Goal: Task Accomplishment & Management: Complete application form

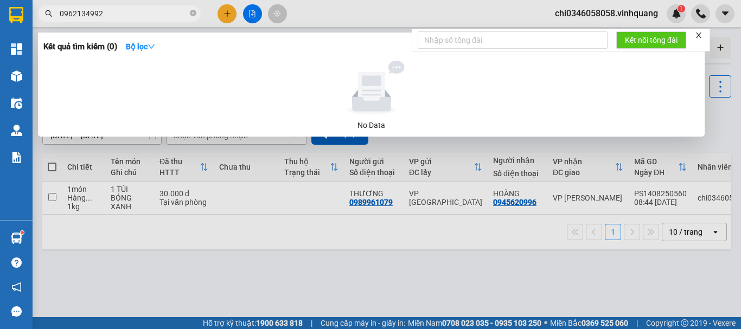
click at [700, 35] on icon "close" at bounding box center [698, 35] width 5 height 5
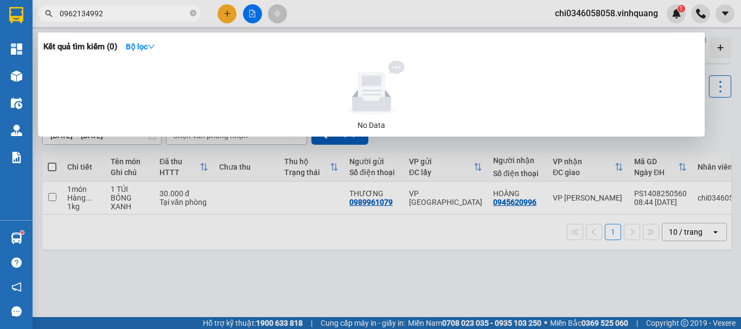
click at [284, 259] on div at bounding box center [370, 164] width 741 height 329
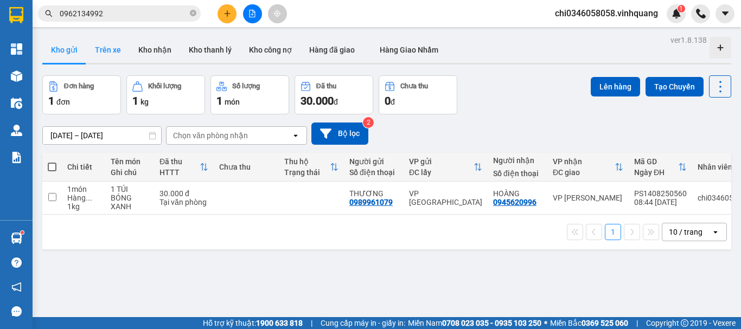
click at [110, 51] on button "Trên xe" at bounding box center [107, 50] width 43 height 26
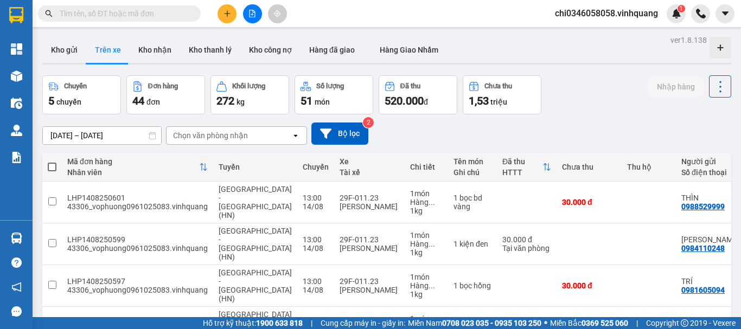
click at [75, 12] on input "text" at bounding box center [124, 14] width 128 height 12
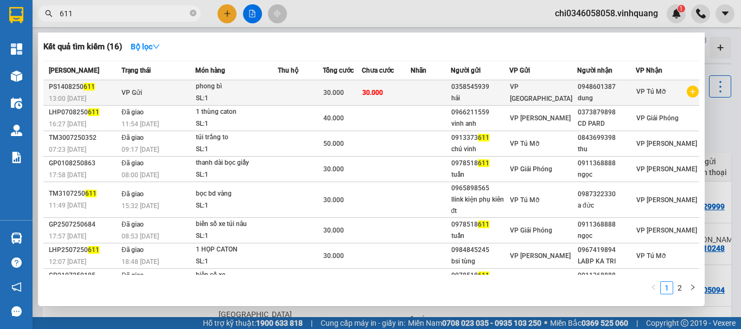
type input "611"
click at [98, 93] on div "13:00 - 14/08" at bounding box center [83, 99] width 69 height 12
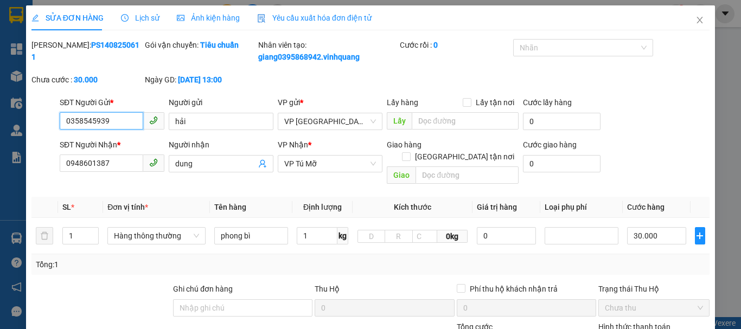
type input "0358545939"
type input "hải"
type input "0948601387"
type input "dung"
type input "30.000"
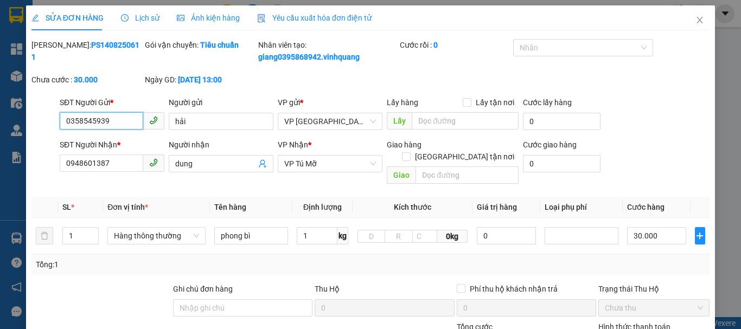
type input "30.000"
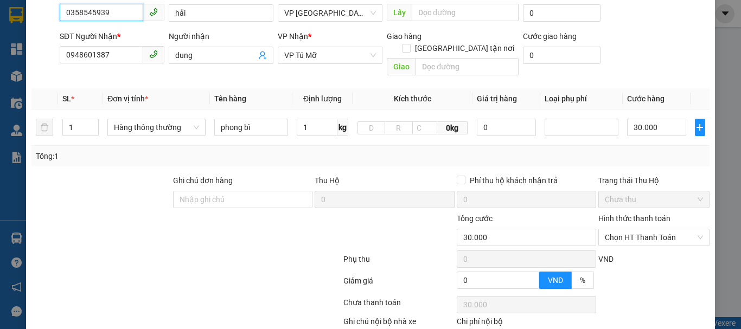
scroll to position [163, 0]
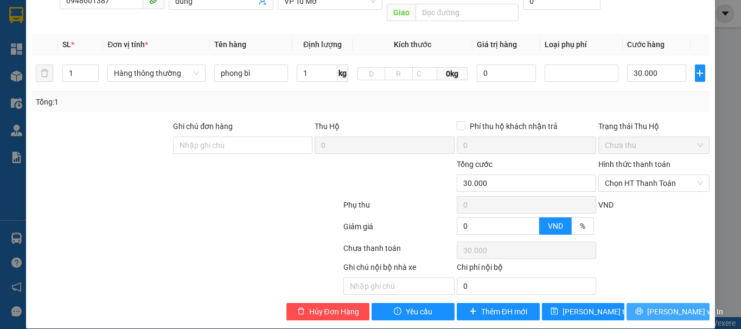
click at [661, 306] on span "Lưu và In" at bounding box center [685, 312] width 76 height 12
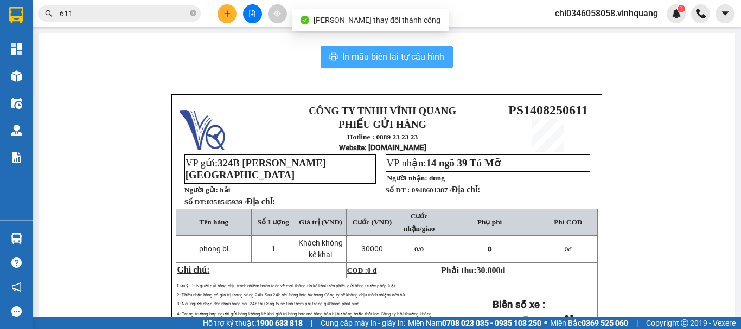
click at [398, 58] on span "In mẫu biên lai tự cấu hình" at bounding box center [393, 57] width 102 height 14
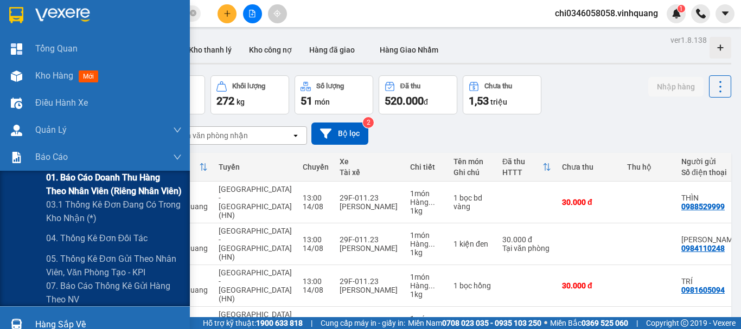
click at [73, 184] on span "01. Báo cáo doanh thu hàng theo nhân viên (riêng nhân viên)" at bounding box center [114, 184] width 136 height 27
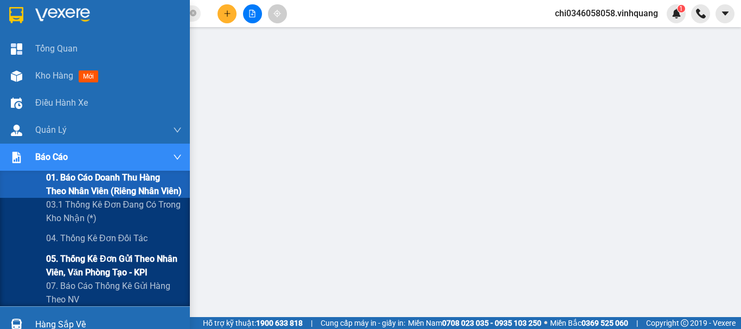
drag, startPoint x: 123, startPoint y: 263, endPoint x: 135, endPoint y: 264, distance: 12.5
click at [123, 264] on span "05. Thống kê đơn gửi theo nhân viên, văn phòng tạo - KPI" at bounding box center [114, 265] width 136 height 27
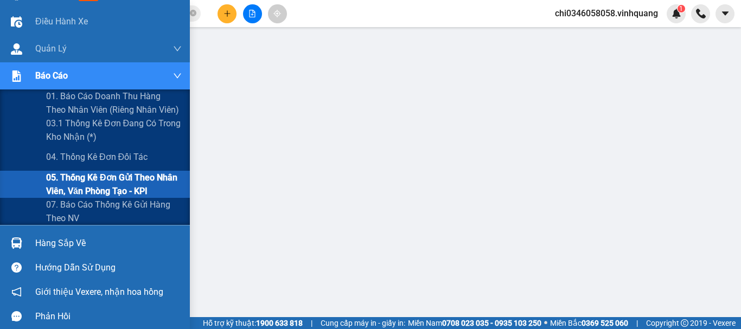
scroll to position [86, 0]
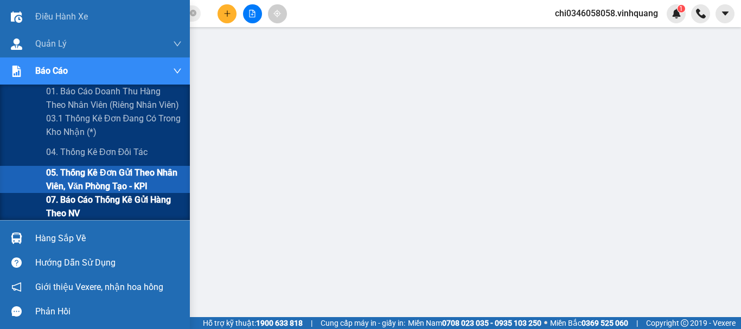
click at [120, 206] on span "07. Báo cáo thống kê gửi hàng theo NV" at bounding box center [114, 206] width 136 height 27
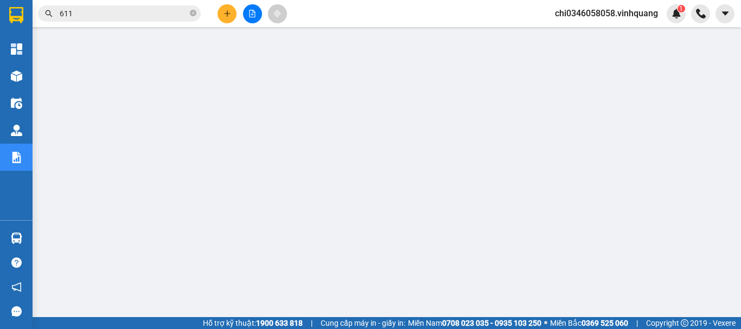
click at [618, 14] on span "chi0346058058.vinhquang" at bounding box center [606, 14] width 120 height 14
click at [594, 36] on span "Đăng xuất" at bounding box center [611, 34] width 97 height 12
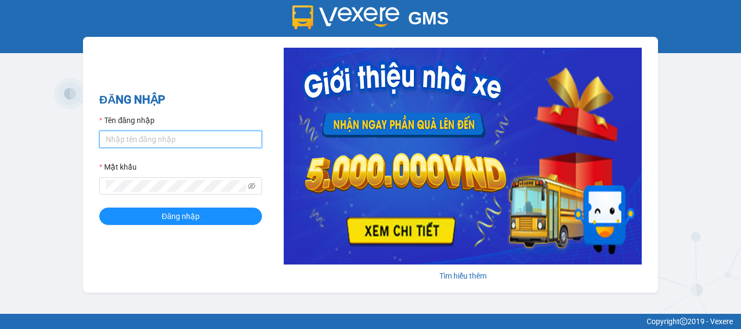
click at [174, 134] on input "Tên đăng nhập" at bounding box center [180, 139] width 163 height 17
type input "yen0932249949.vinhquang"
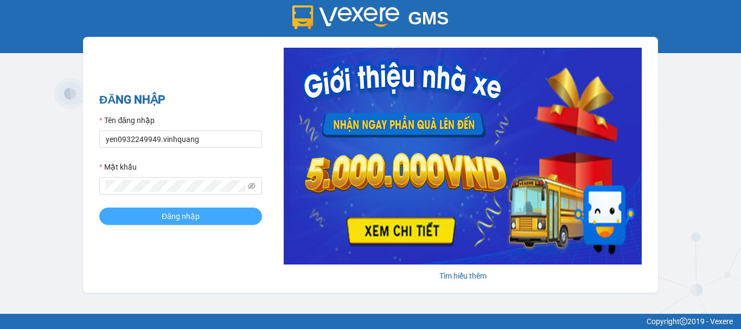
click at [199, 219] on span "Đăng nhập" at bounding box center [181, 217] width 38 height 12
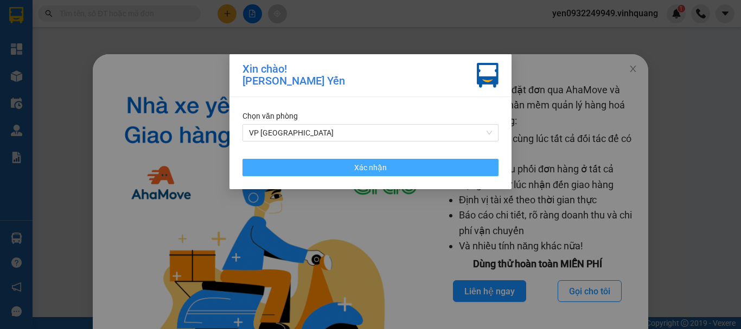
click at [368, 167] on span "Xác nhận" at bounding box center [370, 168] width 33 height 12
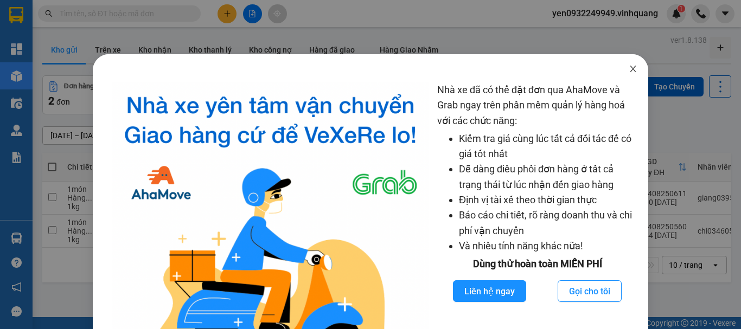
click at [630, 71] on icon "close" at bounding box center [633, 69] width 6 height 7
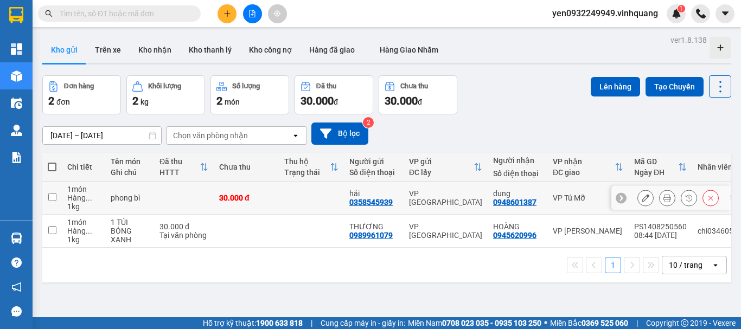
click at [51, 197] on input "checkbox" at bounding box center [52, 197] width 8 height 8
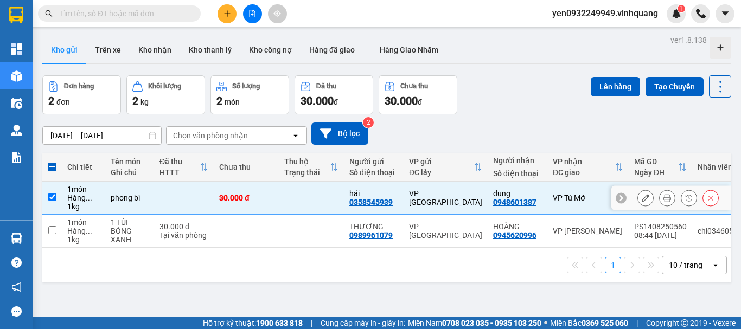
click at [51, 197] on input "checkbox" at bounding box center [52, 197] width 8 height 8
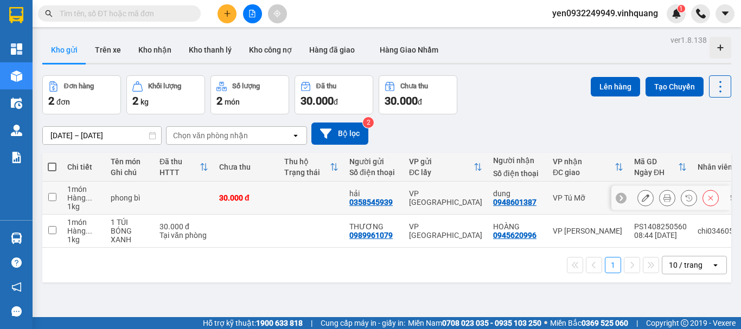
click at [51, 198] on input "checkbox" at bounding box center [52, 197] width 8 height 8
checkbox input "true"
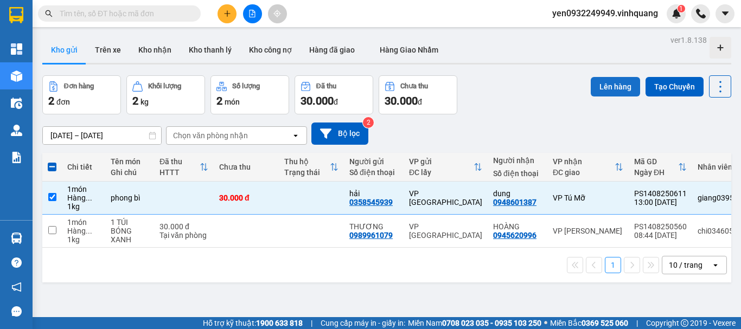
click at [597, 85] on button "Lên hàng" at bounding box center [615, 87] width 49 height 20
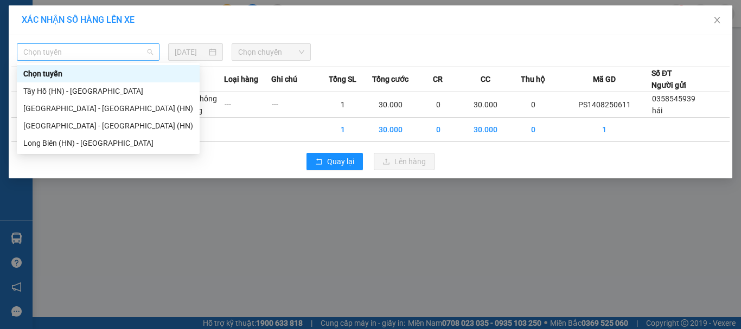
click at [50, 54] on span "Chọn tuyến" at bounding box center [88, 52] width 130 height 16
click at [58, 124] on div "[GEOGRAPHIC_DATA] - [GEOGRAPHIC_DATA] (HN)" at bounding box center [108, 126] width 170 height 12
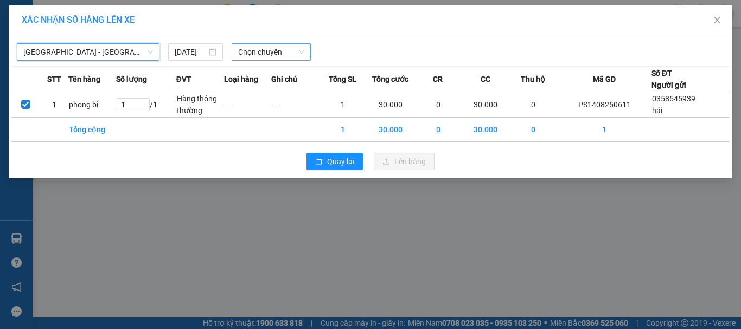
click at [277, 52] on span "Chọn chuyến" at bounding box center [271, 52] width 67 height 16
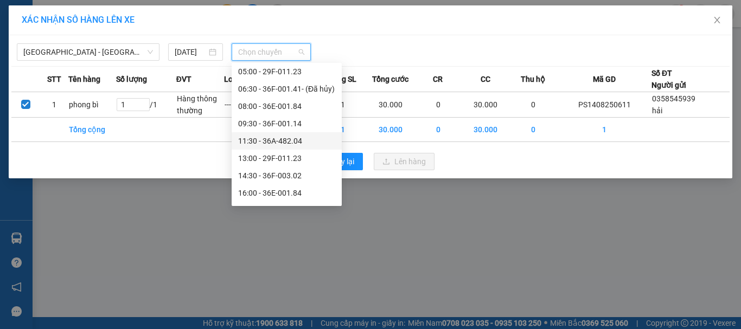
scroll to position [52, 0]
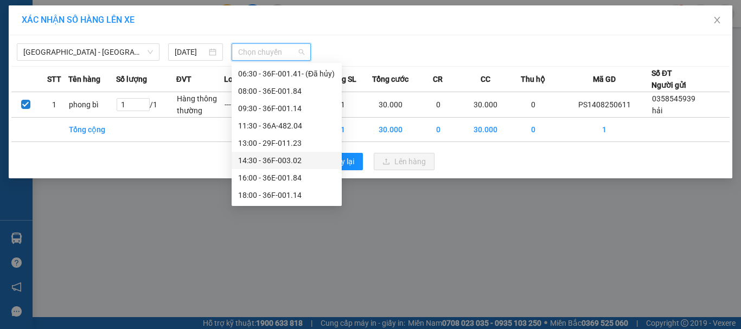
click at [281, 162] on div "14:30 - 36F-003.02" at bounding box center [286, 161] width 97 height 12
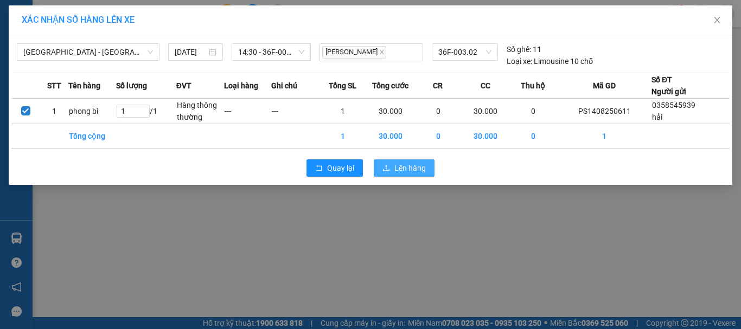
click at [402, 168] on span "Lên hàng" at bounding box center [409, 168] width 31 height 12
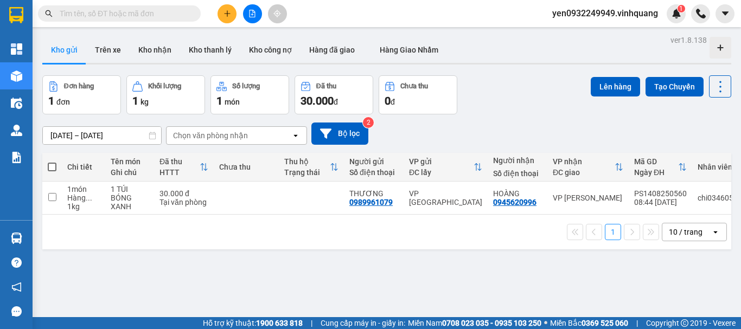
click at [53, 166] on span at bounding box center [52, 167] width 9 height 9
click at [52, 162] on input "checkbox" at bounding box center [52, 162] width 0 height 0
checkbox input "true"
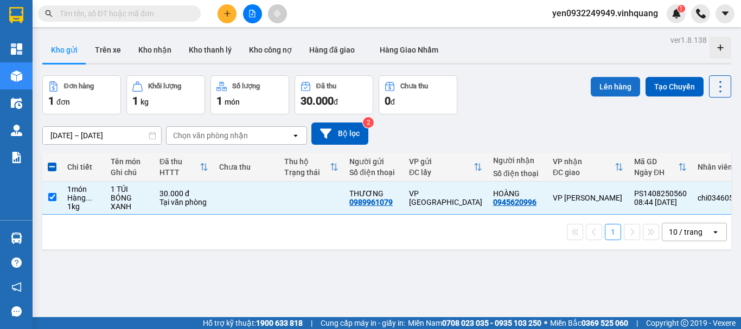
click at [594, 86] on button "Lên hàng" at bounding box center [615, 87] width 49 height 20
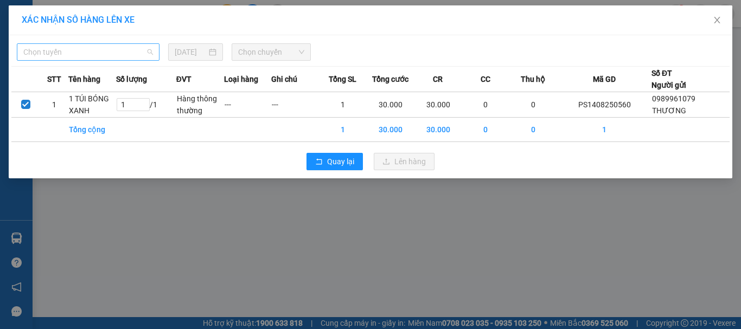
click at [62, 54] on span "Chọn tuyến" at bounding box center [88, 52] width 130 height 16
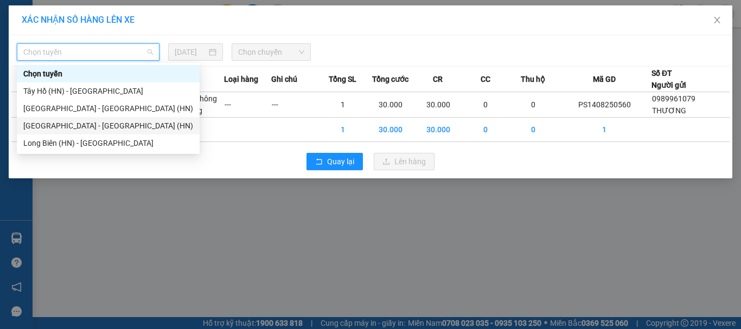
click at [47, 129] on div "[GEOGRAPHIC_DATA] - [GEOGRAPHIC_DATA] (HN)" at bounding box center [108, 126] width 170 height 12
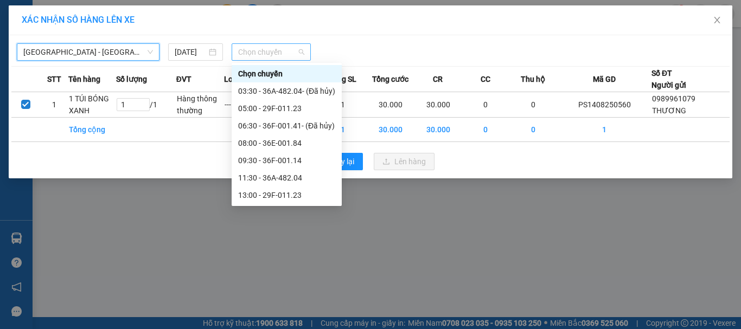
click at [284, 48] on span "Chọn chuyến" at bounding box center [271, 52] width 67 height 16
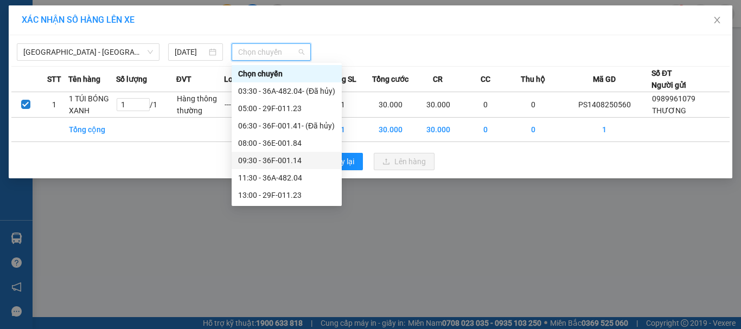
click at [294, 161] on div "09:30 - 36F-001.14" at bounding box center [286, 161] width 97 height 12
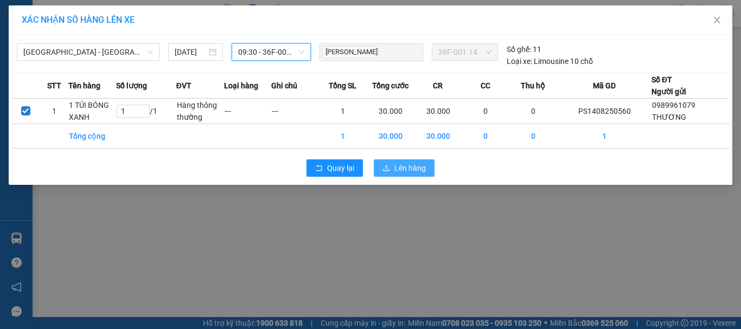
click at [406, 169] on span "Lên hàng" at bounding box center [409, 168] width 31 height 12
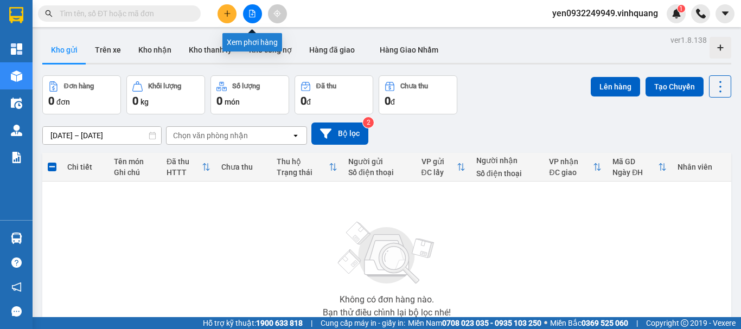
click at [252, 18] on button at bounding box center [252, 13] width 19 height 19
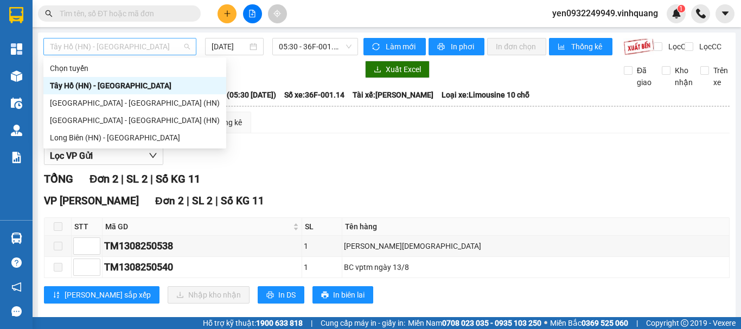
click at [72, 46] on span "Tây Hồ (HN) - [GEOGRAPHIC_DATA]" at bounding box center [120, 47] width 140 height 16
click at [85, 118] on div "[GEOGRAPHIC_DATA] - [GEOGRAPHIC_DATA] (HN)" at bounding box center [135, 120] width 170 height 12
type input "14/08/2025"
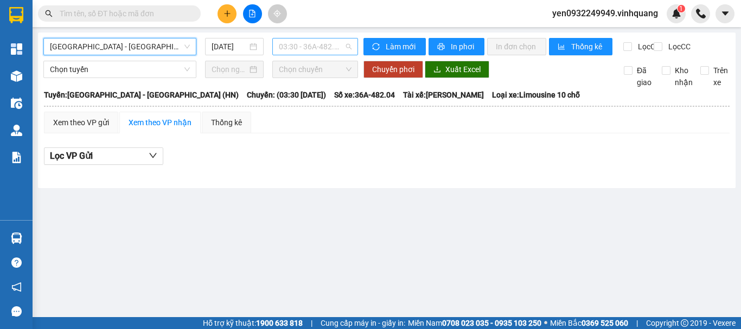
click at [322, 50] on span "03:30 - 36A-482.04 - (Đã hủy)" at bounding box center [315, 47] width 73 height 16
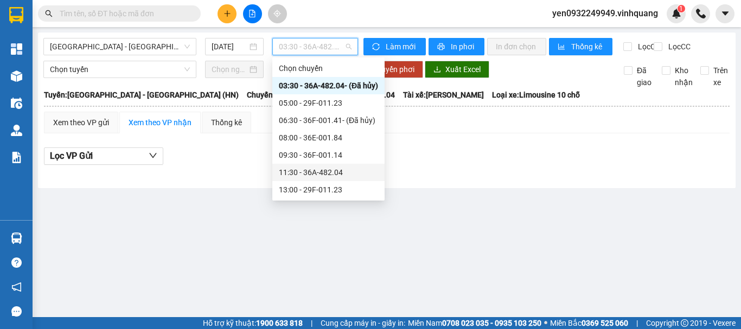
scroll to position [52, 0]
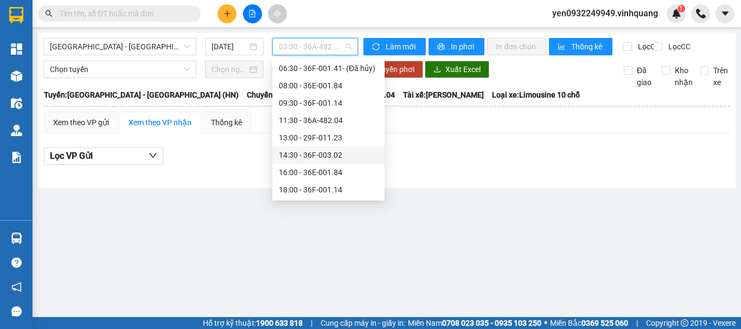
click at [330, 157] on div "14:30 - 36F-003.02" at bounding box center [328, 155] width 99 height 12
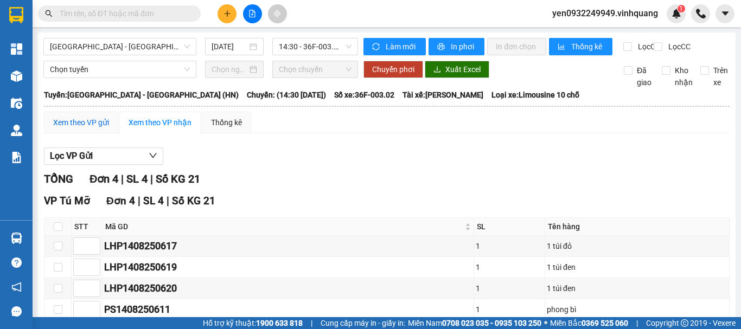
click at [80, 129] on div "Xem theo VP gửi" at bounding box center [81, 123] width 56 height 12
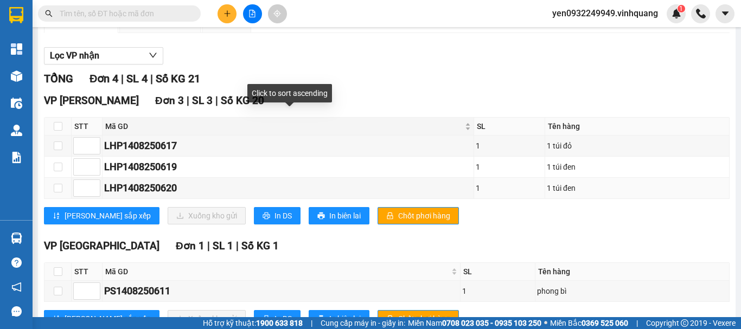
scroll to position [150, 0]
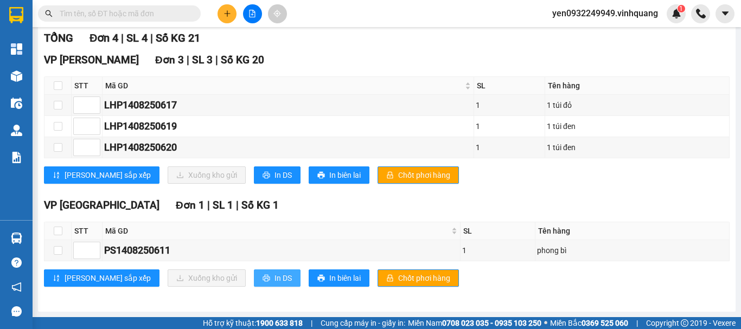
click at [254, 277] on button "In DS" at bounding box center [277, 278] width 47 height 17
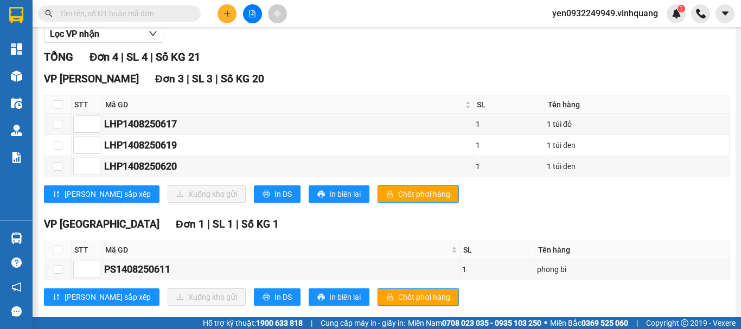
scroll to position [96, 0]
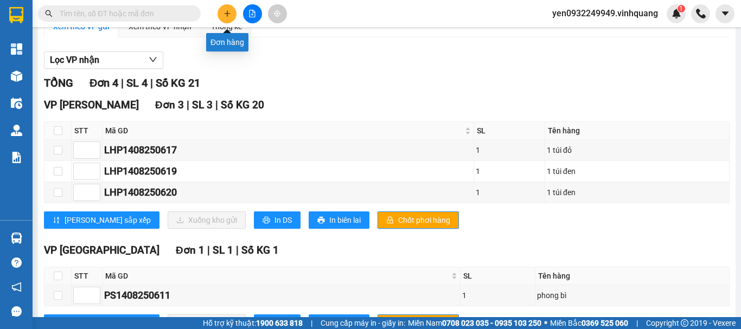
click at [227, 14] on icon "plus" at bounding box center [228, 14] width 8 height 8
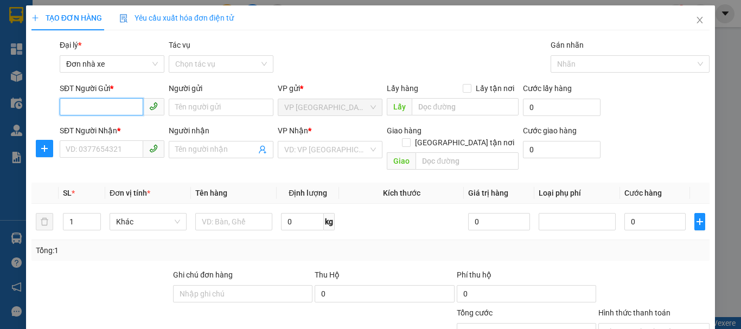
click at [101, 108] on input "SĐT Người Gửi *" at bounding box center [102, 106] width 84 height 17
type input "0976623636"
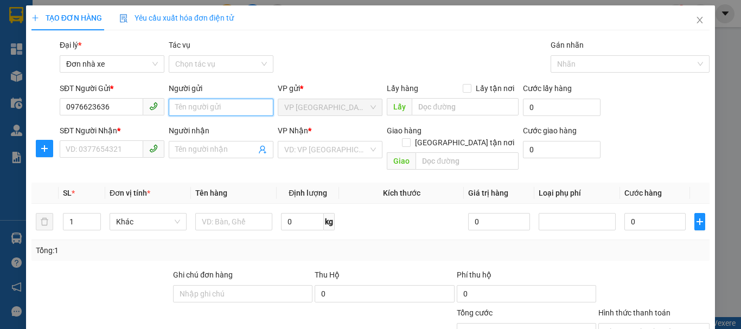
click at [211, 110] on input "Người gửi" at bounding box center [221, 107] width 105 height 17
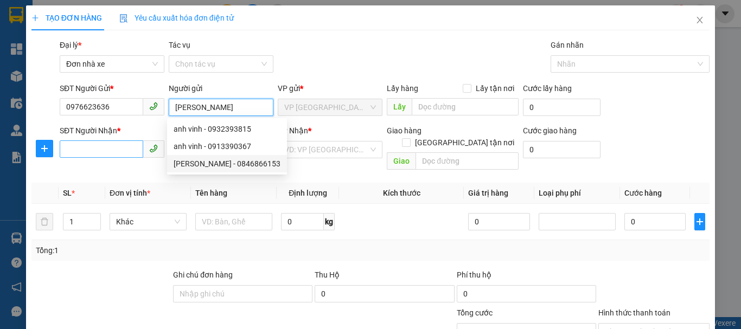
type input "Anh Vinh"
click at [101, 147] on input "SĐT Người Nhận *" at bounding box center [102, 149] width 84 height 17
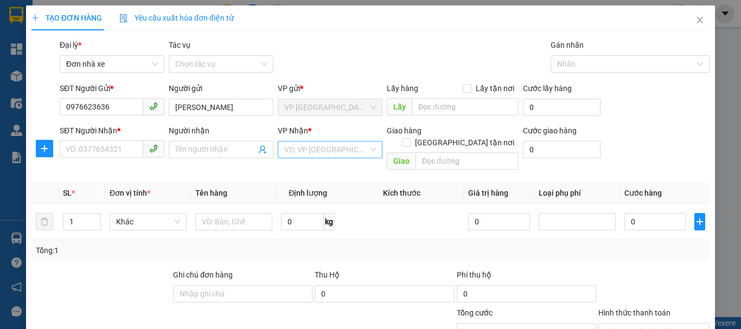
click at [311, 150] on input "search" at bounding box center [326, 150] width 84 height 16
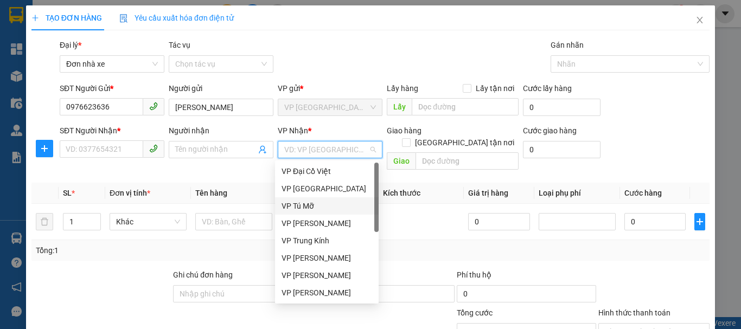
click at [321, 204] on div "VP Tú Mỡ" at bounding box center [327, 206] width 91 height 12
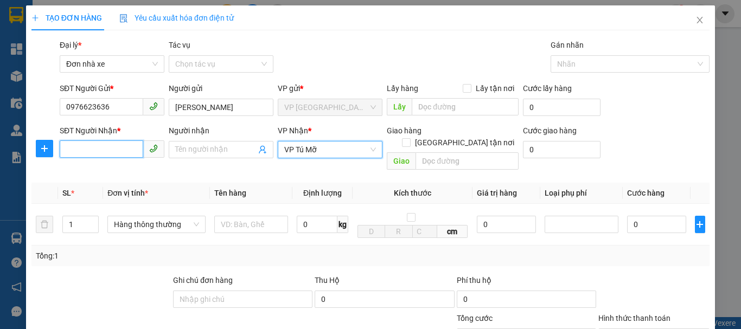
click at [96, 148] on input "SĐT Người Nhận *" at bounding box center [102, 149] width 84 height 17
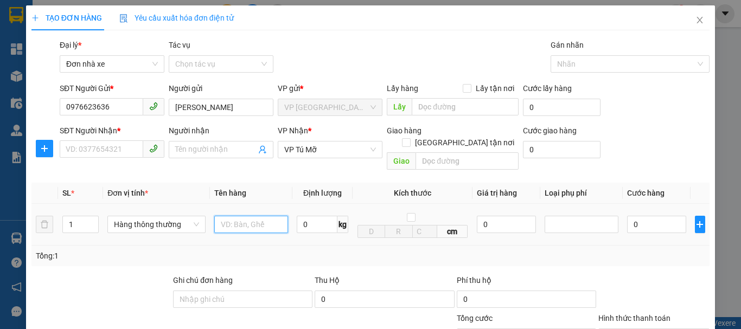
click at [239, 216] on input "text" at bounding box center [251, 224] width 74 height 17
type input "01 túi đỏ"
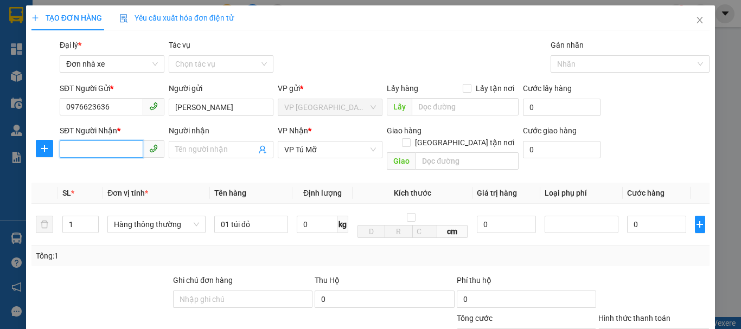
click at [99, 148] on input "SĐT Người Nhận *" at bounding box center [102, 149] width 84 height 17
type input "0911556166"
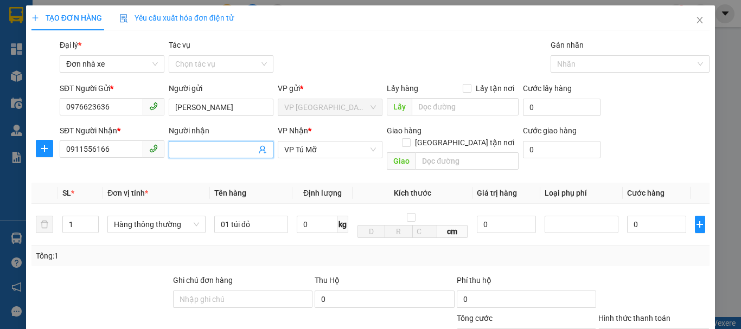
click at [192, 149] on input "Người nhận" at bounding box center [215, 150] width 81 height 12
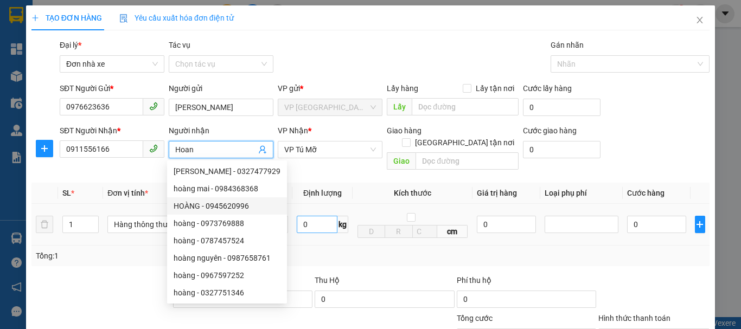
type input "Hoan"
click at [310, 216] on input "0" at bounding box center [317, 224] width 41 height 17
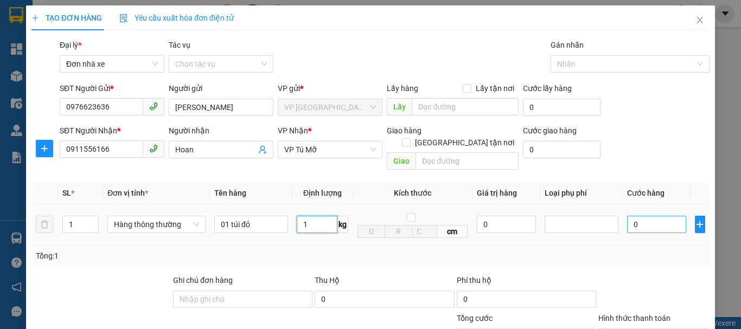
type input "1"
click at [644, 216] on input "0" at bounding box center [656, 224] width 59 height 17
type input "30.000"
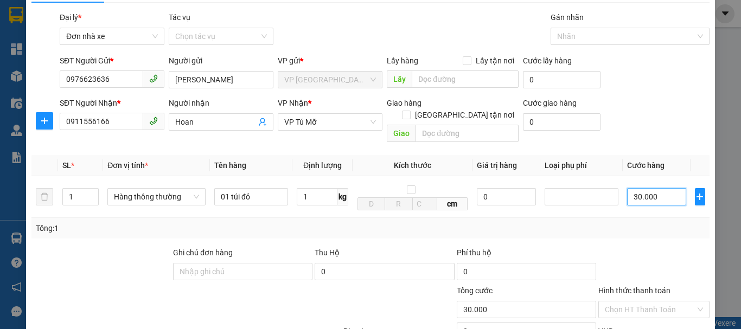
scroll to position [54, 0]
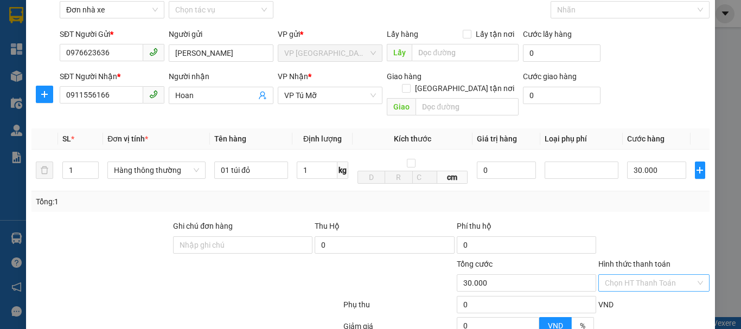
click at [671, 277] on input "Hình thức thanh toán" at bounding box center [650, 283] width 91 height 16
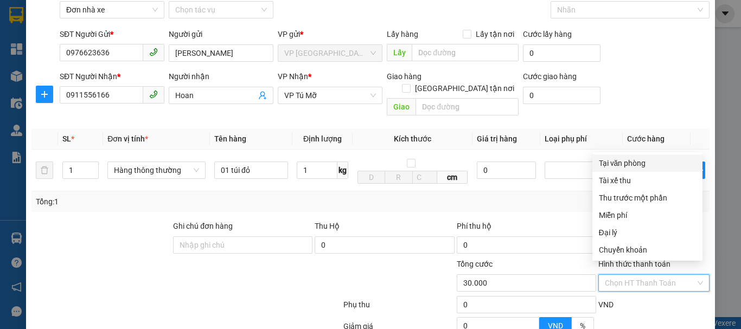
click at [645, 164] on div "Tại văn phòng" at bounding box center [647, 163] width 97 height 12
type input "0"
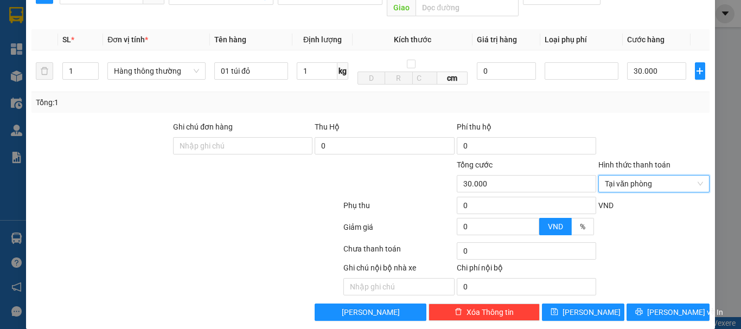
scroll to position [155, 0]
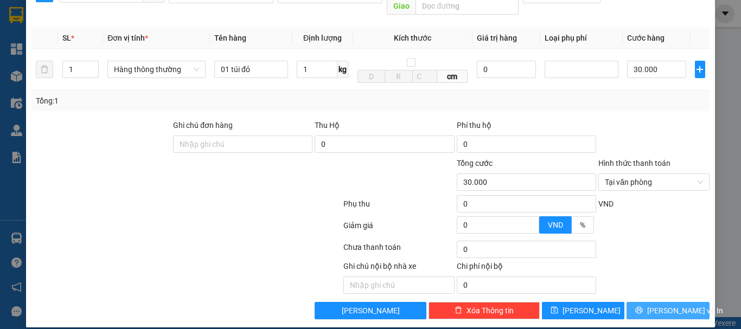
click at [666, 305] on span "Lưu và In" at bounding box center [685, 311] width 76 height 12
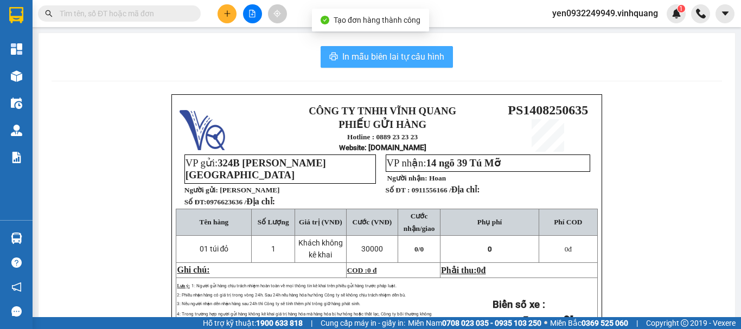
click at [379, 55] on span "In mẫu biên lai tự cấu hình" at bounding box center [393, 57] width 102 height 14
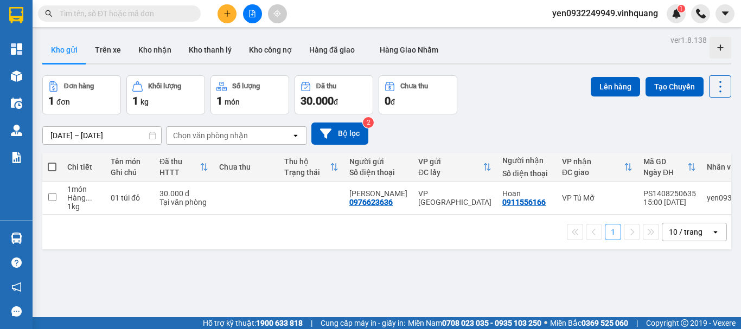
click at [118, 11] on input "text" at bounding box center [124, 14] width 128 height 12
click at [74, 15] on input "text" at bounding box center [124, 14] width 128 height 12
paste input "0935235696"
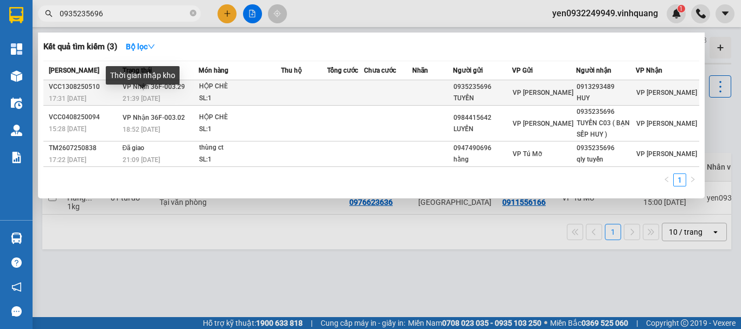
type input "0935235696"
click at [151, 90] on div "Thời gian nhập kho" at bounding box center [143, 79] width 74 height 26
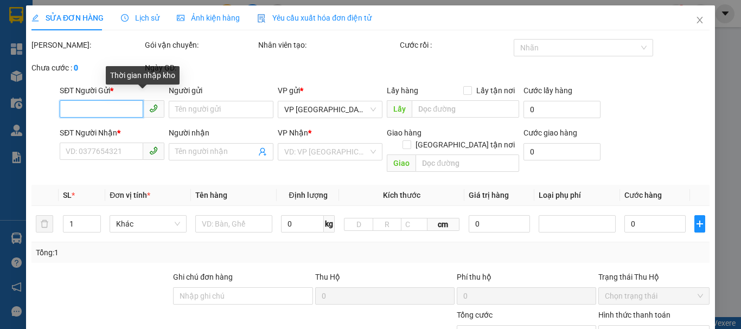
type input "0935235696"
type input "TUYẾN"
type input "0913293489"
type input "HUY"
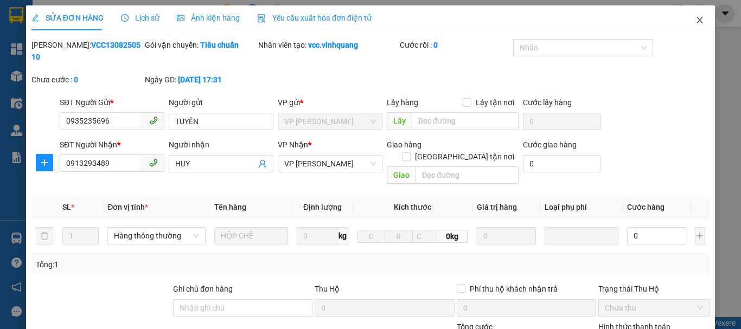
click at [696, 21] on icon "close" at bounding box center [700, 20] width 9 height 9
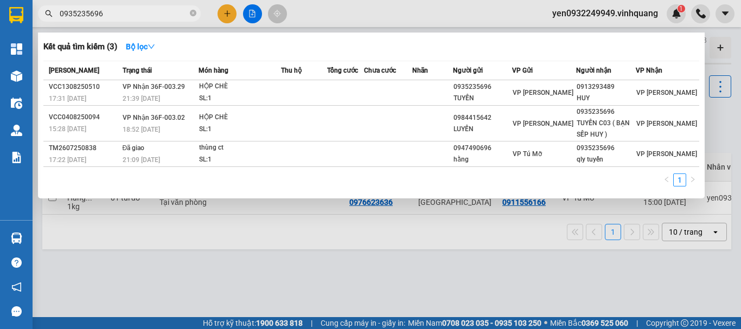
click at [138, 10] on input "0935235696" at bounding box center [124, 14] width 128 height 12
click at [193, 15] on icon "close-circle" at bounding box center [193, 13] width 7 height 7
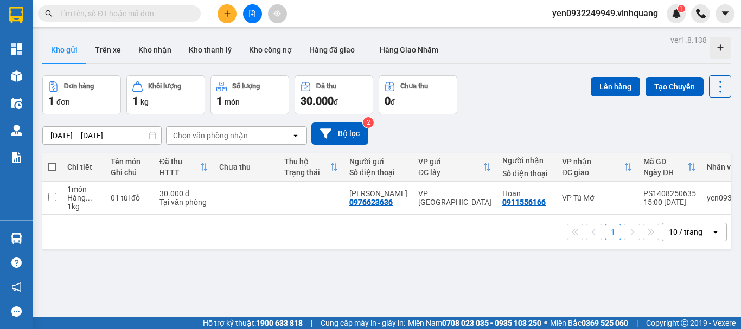
click at [53, 167] on span at bounding box center [52, 167] width 9 height 9
click at [52, 162] on input "checkbox" at bounding box center [52, 162] width 0 height 0
checkbox input "true"
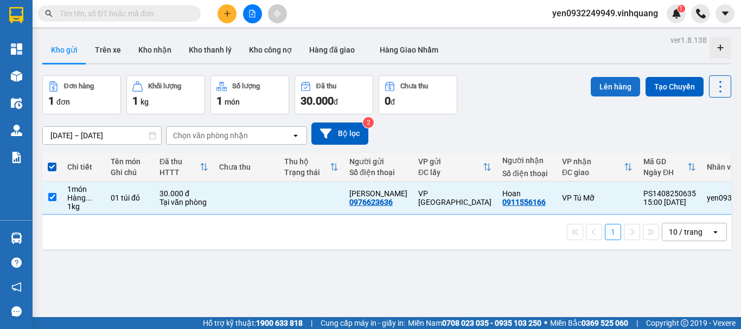
click at [606, 90] on button "Lên hàng" at bounding box center [615, 87] width 49 height 20
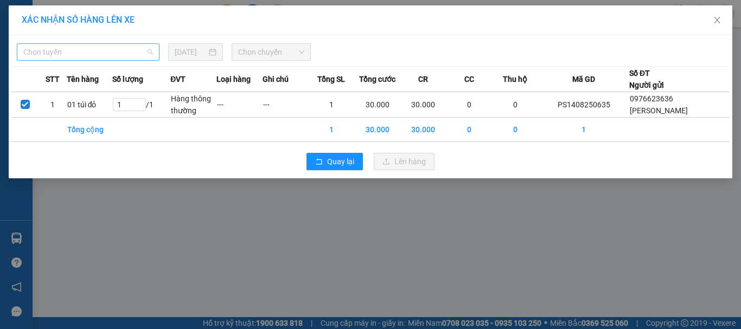
click at [53, 52] on span "Chọn tuyến" at bounding box center [88, 52] width 130 height 16
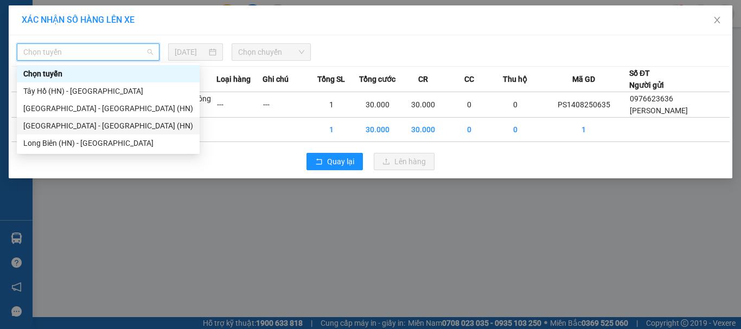
click at [34, 129] on div "[GEOGRAPHIC_DATA] - [GEOGRAPHIC_DATA] (HN)" at bounding box center [108, 126] width 170 height 12
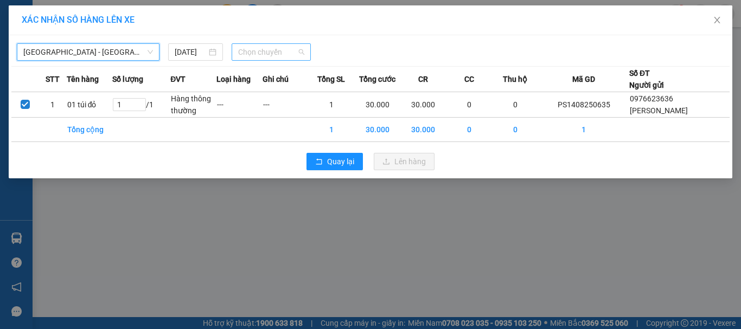
click at [285, 53] on span "Chọn chuyến" at bounding box center [271, 52] width 67 height 16
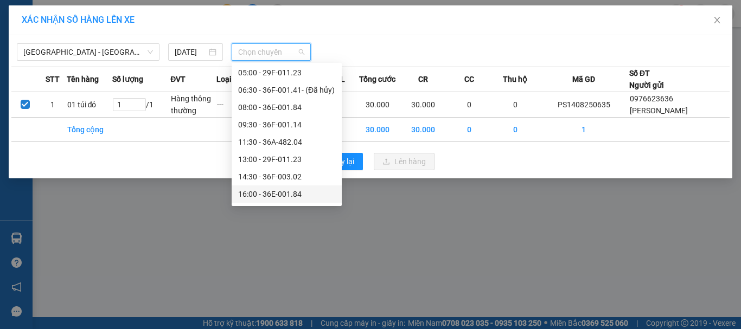
scroll to position [52, 0]
click at [297, 177] on div "16:00 - 36E-001.84" at bounding box center [286, 178] width 97 height 12
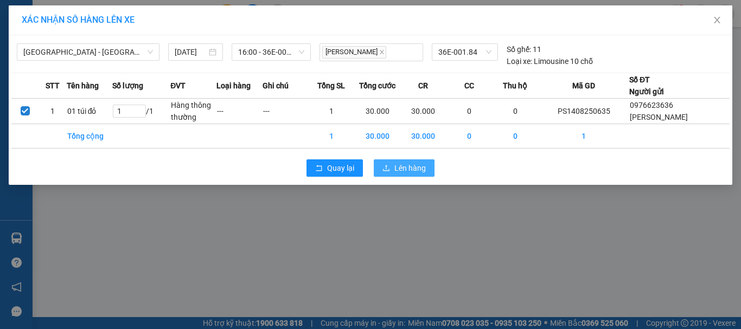
click at [402, 166] on span "Lên hàng" at bounding box center [409, 168] width 31 height 12
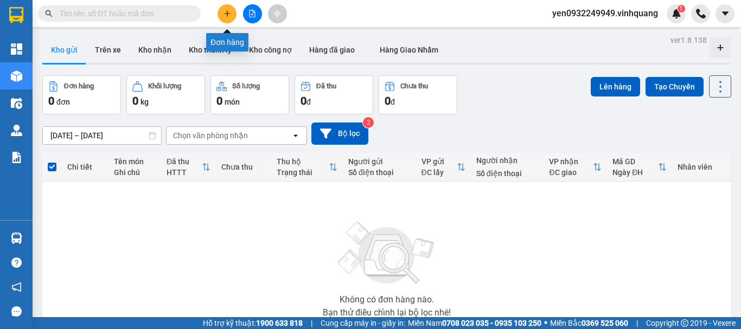
click at [227, 12] on icon "plus" at bounding box center [227, 13] width 1 height 6
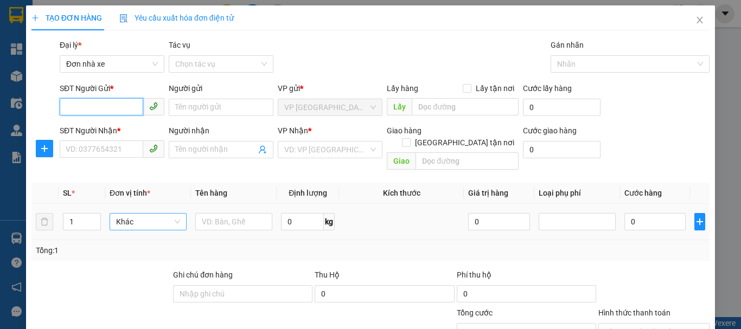
click at [155, 214] on span "Khác" at bounding box center [148, 222] width 64 height 16
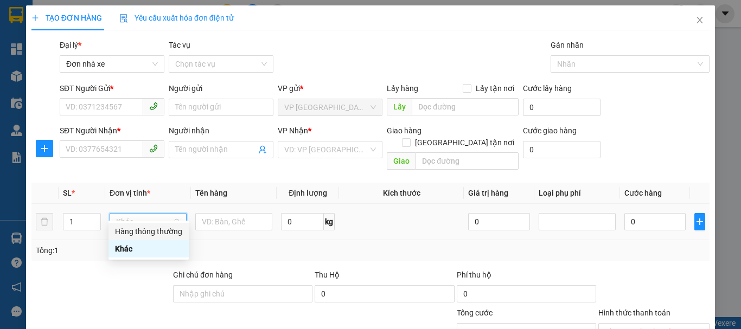
click at [159, 232] on div "Hàng thông thường" at bounding box center [148, 232] width 67 height 12
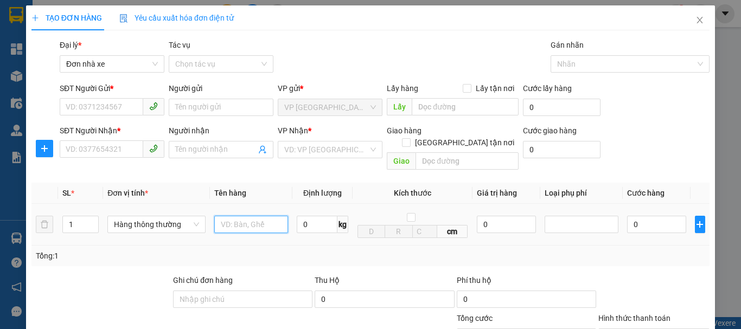
click at [233, 216] on input "text" at bounding box center [251, 224] width 74 height 17
type input "01 kiện đá mẫu"
click at [313, 216] on input "0" at bounding box center [317, 224] width 41 height 17
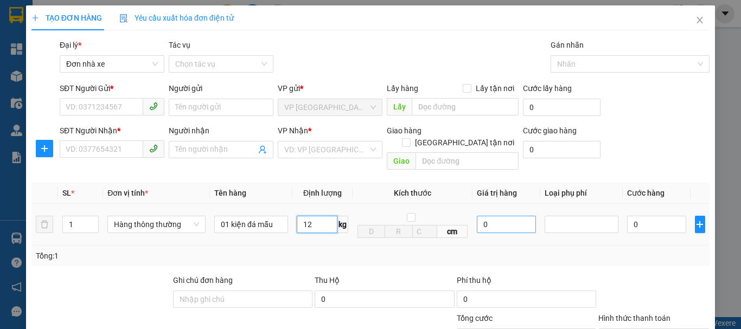
type input "12"
click at [520, 219] on input "0" at bounding box center [506, 224] width 59 height 17
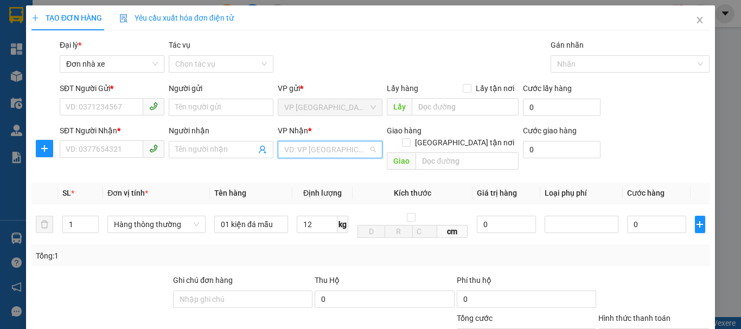
click at [333, 147] on input "search" at bounding box center [326, 150] width 84 height 16
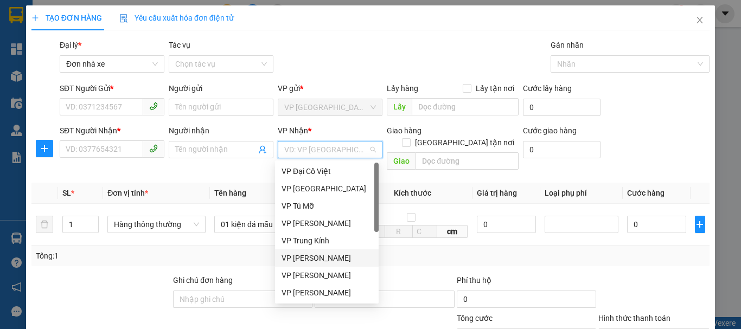
click at [340, 260] on div "VP [PERSON_NAME]" at bounding box center [327, 258] width 91 height 12
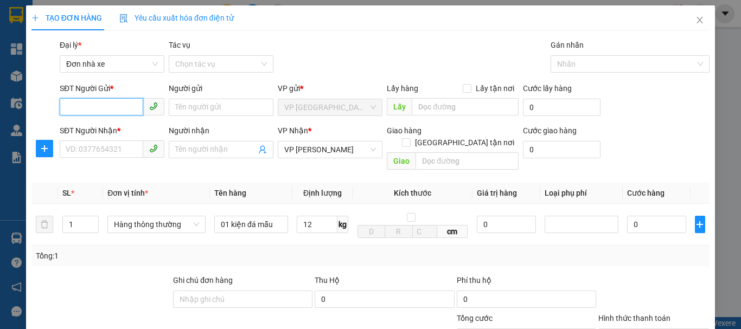
click at [99, 107] on input "SĐT Người Gửi *" at bounding box center [102, 106] width 84 height 17
type input "0918200074"
click at [129, 131] on div "0918200074 - cô phương" at bounding box center [119, 129] width 107 height 12
type input "cô phương"
type input "0918200074"
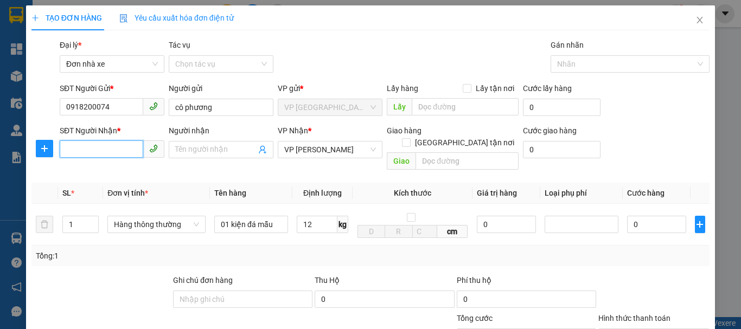
click at [100, 152] on input "SĐT Người Nhận *" at bounding box center [102, 149] width 84 height 17
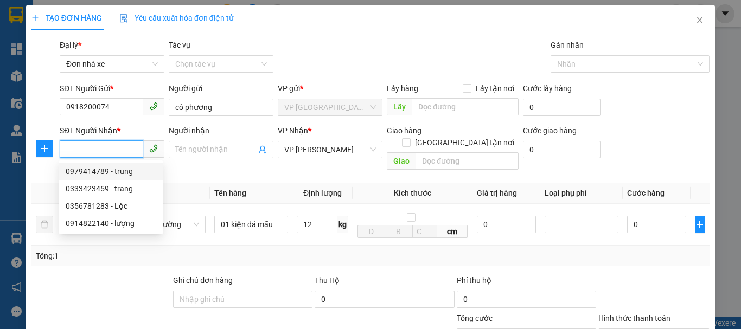
click at [105, 174] on div "0979414789 - trung" at bounding box center [111, 171] width 91 height 12
type input "0979414789"
type input "trung"
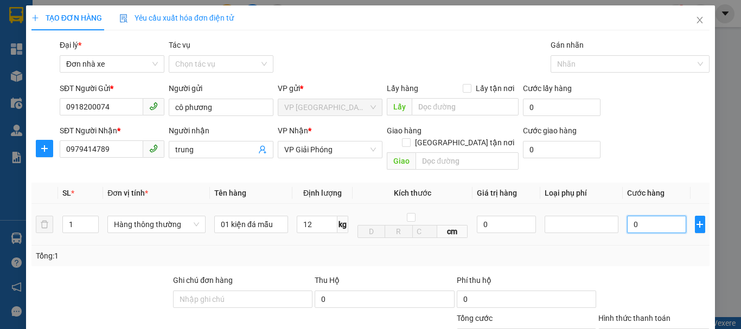
click at [651, 218] on input "0" at bounding box center [656, 224] width 59 height 17
click at [640, 216] on input "0" at bounding box center [656, 224] width 59 height 17
type input "04"
type input "4"
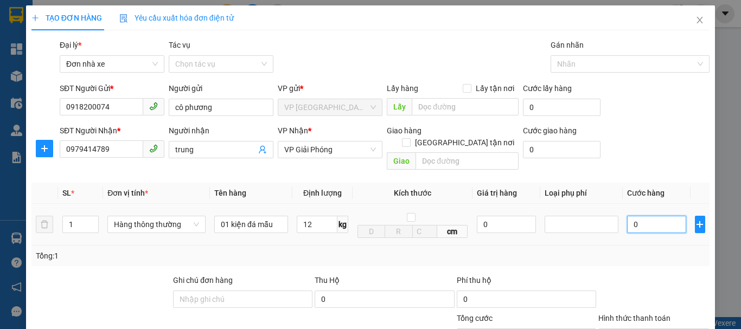
type input "4"
type input "040"
type input "40"
type input "0.400"
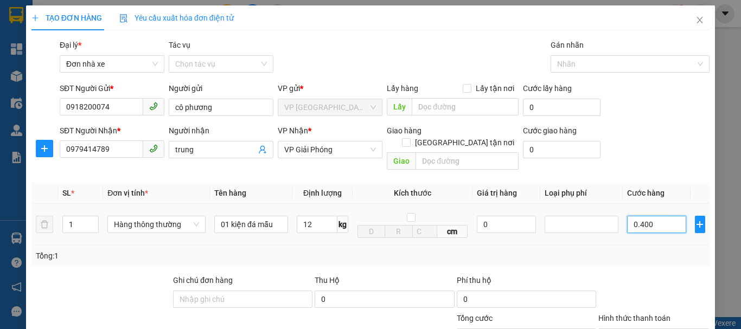
type input "400"
type input "04.000"
type input "4.000"
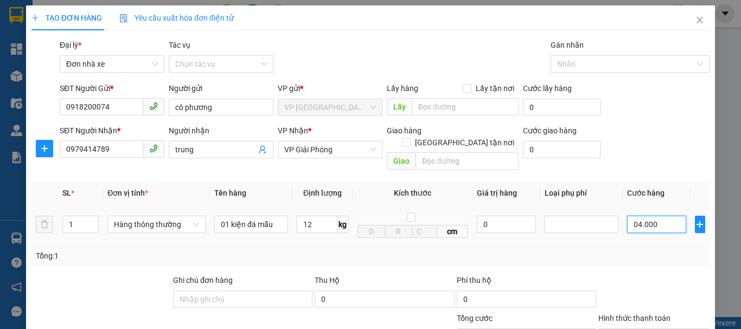
type input "040.000"
type input "40.000"
click at [633, 216] on input "040.000" at bounding box center [656, 224] width 59 height 17
click at [632, 217] on input "040.000" at bounding box center [656, 224] width 59 height 17
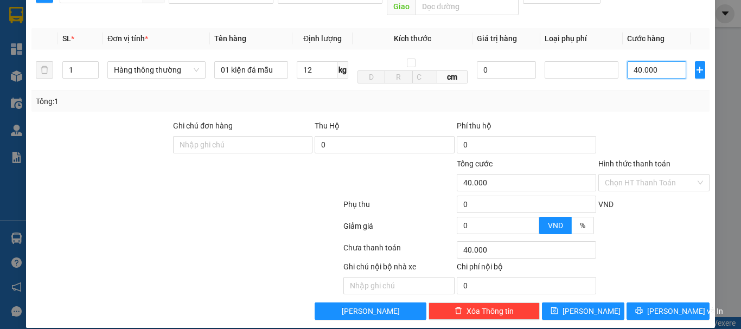
scroll to position [155, 0]
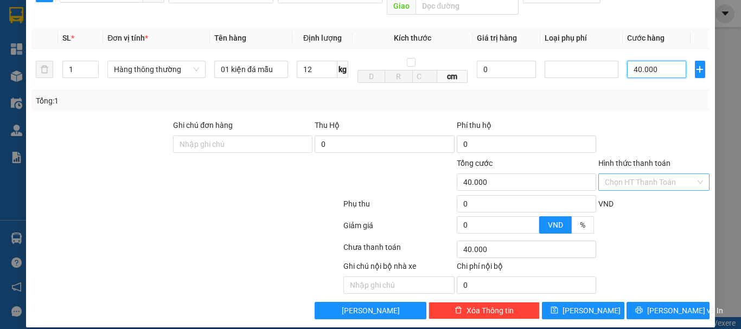
type input "40.000"
click at [644, 174] on input "Hình thức thanh toán" at bounding box center [650, 182] width 91 height 16
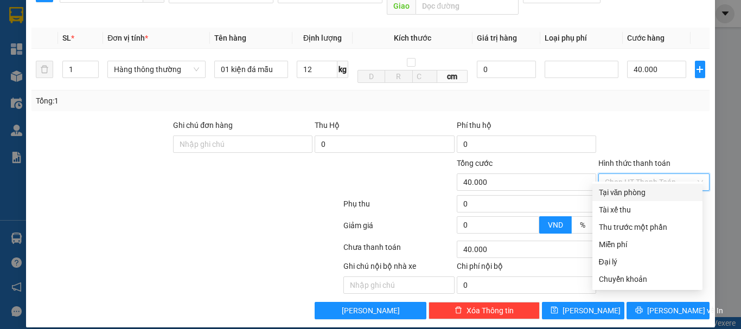
click at [646, 194] on div "Tại văn phòng" at bounding box center [647, 193] width 97 height 12
type input "0"
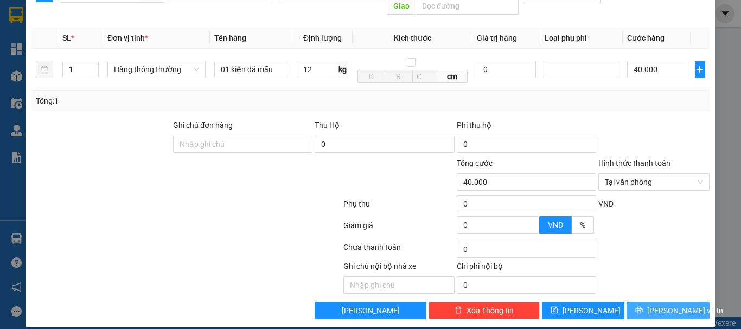
click at [663, 305] on span "Lưu và In" at bounding box center [685, 311] width 76 height 12
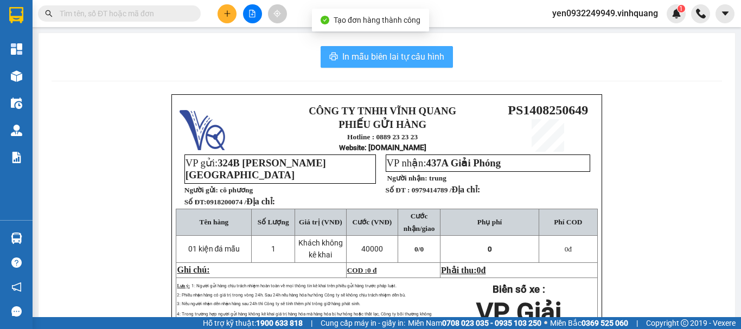
click at [392, 58] on span "In mẫu biên lai tự cấu hình" at bounding box center [393, 57] width 102 height 14
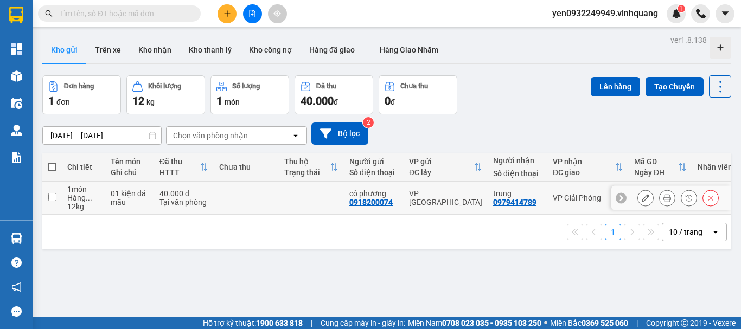
click at [50, 199] on input "checkbox" at bounding box center [52, 197] width 8 height 8
checkbox input "true"
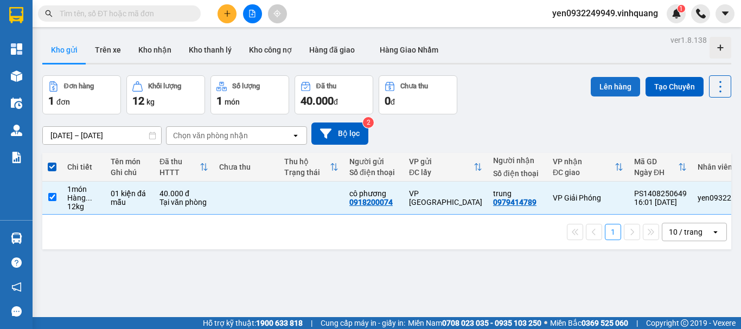
click at [613, 87] on button "Lên hàng" at bounding box center [615, 87] width 49 height 20
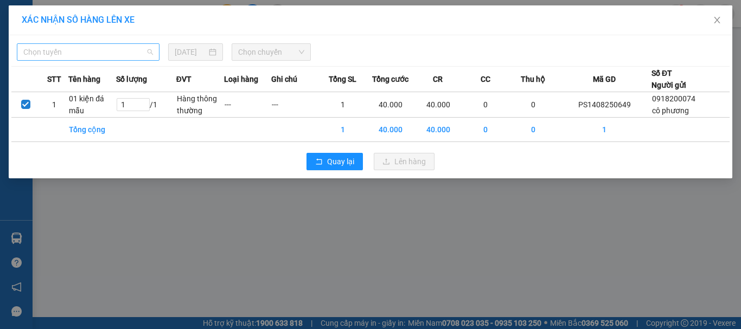
click at [63, 50] on span "Chọn tuyến" at bounding box center [88, 52] width 130 height 16
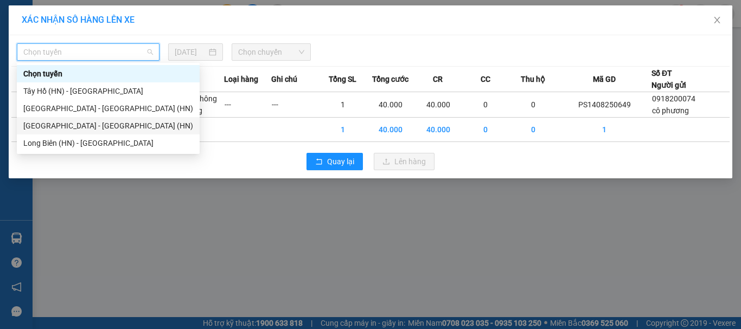
click at [72, 127] on div "[GEOGRAPHIC_DATA] - [GEOGRAPHIC_DATA] (HN)" at bounding box center [108, 126] width 170 height 12
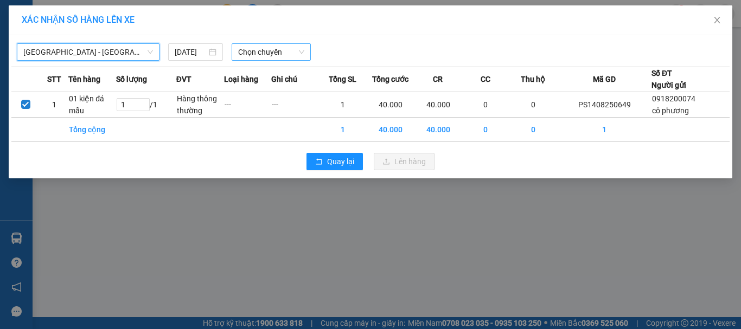
click at [272, 46] on span "Chọn chuyến" at bounding box center [271, 52] width 67 height 16
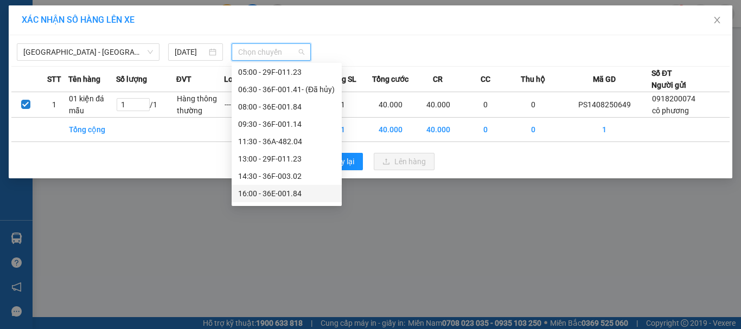
scroll to position [52, 0]
click at [292, 180] on div "16:00 - 36E-001.84" at bounding box center [286, 178] width 97 height 12
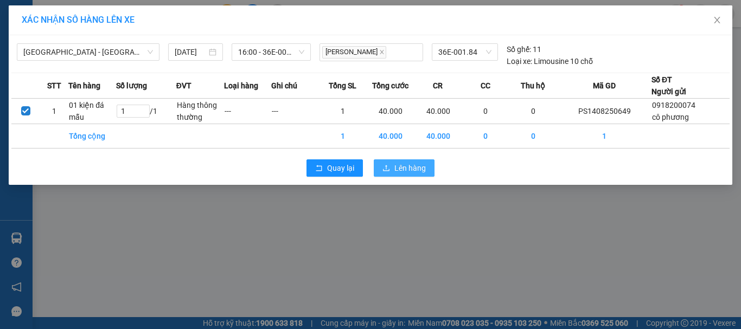
click at [396, 170] on span "Lên hàng" at bounding box center [409, 168] width 31 height 12
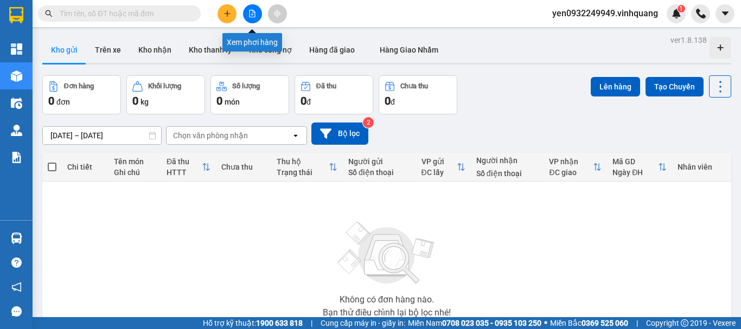
click at [252, 17] on button at bounding box center [252, 13] width 19 height 19
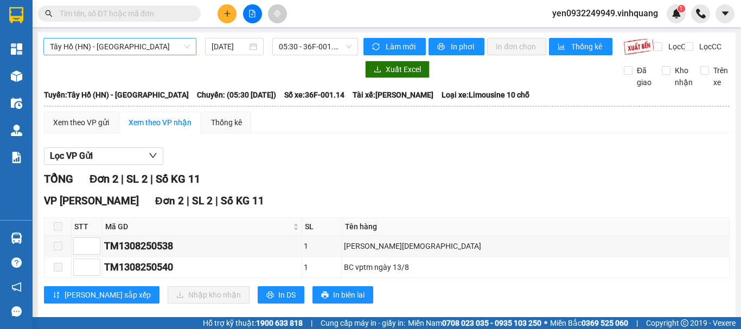
click at [76, 47] on span "Tây Hồ (HN) - [GEOGRAPHIC_DATA]" at bounding box center [120, 47] width 140 height 16
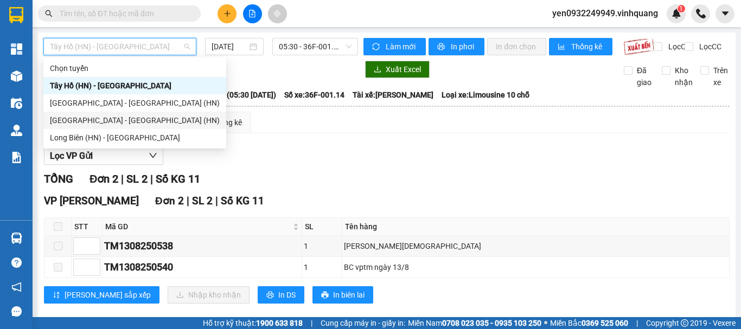
click at [87, 121] on div "[GEOGRAPHIC_DATA] - [GEOGRAPHIC_DATA] (HN)" at bounding box center [135, 120] width 170 height 12
type input "14/08/2025"
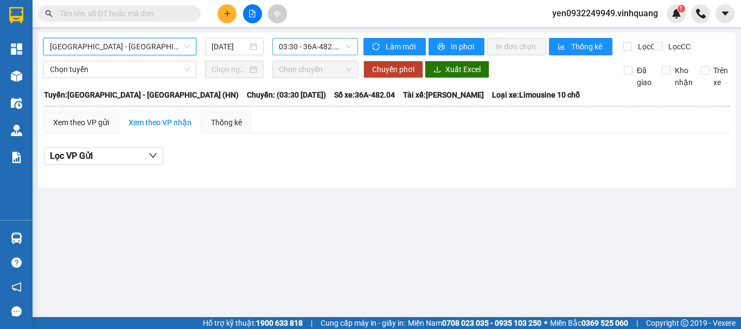
click at [322, 52] on span "03:30 - 36A-482.04 - (Đã hủy)" at bounding box center [315, 47] width 73 height 16
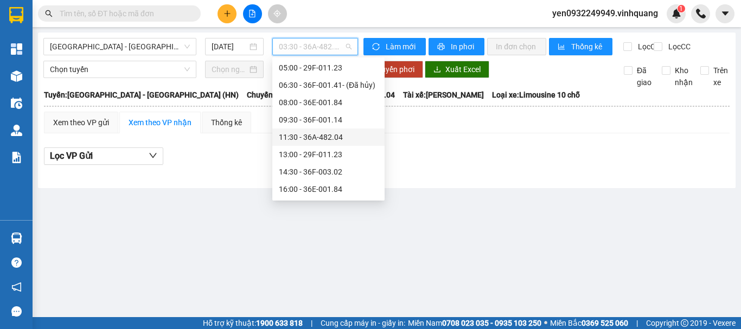
scroll to position [52, 0]
click at [328, 176] on div "16:00 - 36E-001.84" at bounding box center [328, 173] width 99 height 12
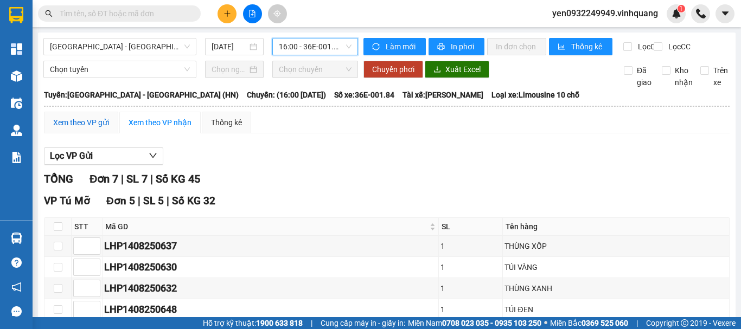
click at [85, 129] on div "Xem theo VP gửi" at bounding box center [81, 123] width 56 height 12
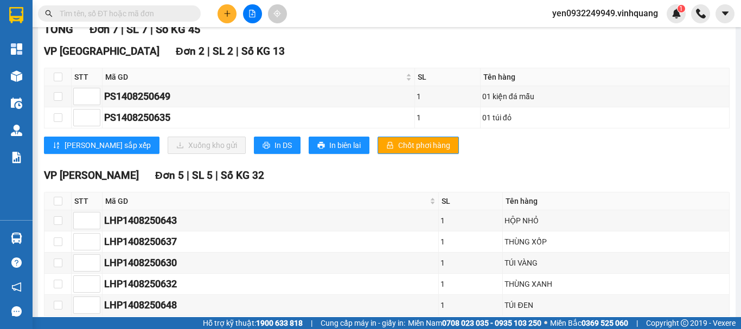
scroll to position [163, 0]
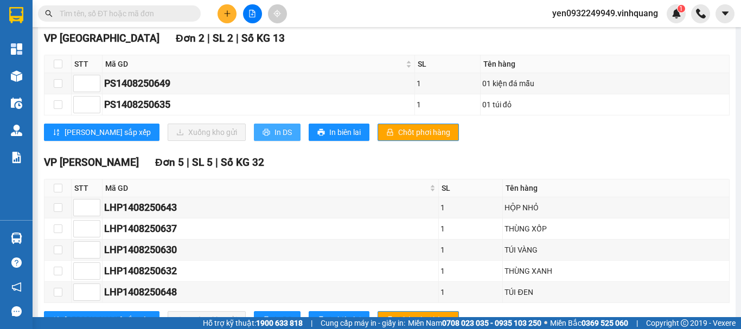
click at [275, 138] on span "In DS" at bounding box center [283, 132] width 17 height 12
click at [229, 9] on button at bounding box center [227, 13] width 19 height 19
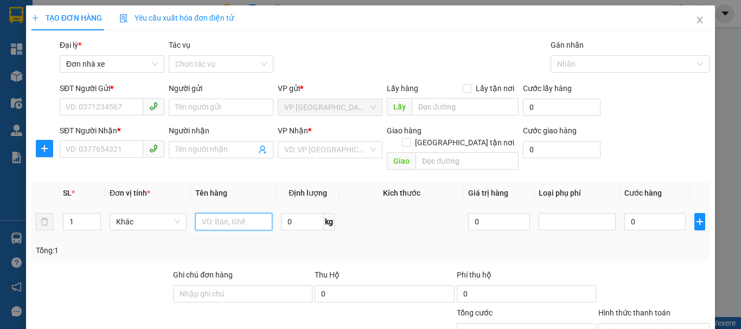
click at [232, 213] on input "text" at bounding box center [233, 221] width 77 height 17
type input "01 túi tài liệu"
click at [296, 215] on input "0" at bounding box center [302, 221] width 43 height 17
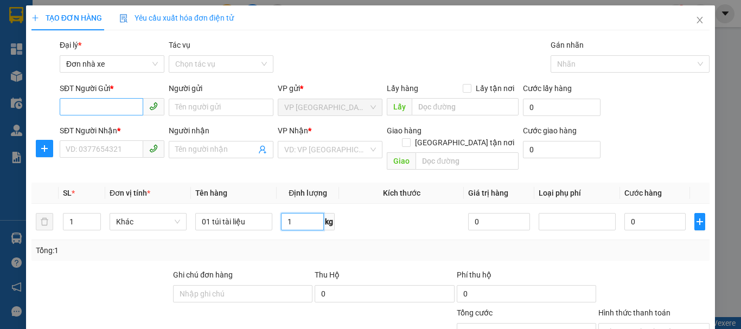
type input "1"
drag, startPoint x: 82, startPoint y: 100, endPoint x: 105, endPoint y: 93, distance: 24.5
click at [92, 94] on div "SĐT Người Gửi * VD: 0371234567" at bounding box center [112, 101] width 105 height 38
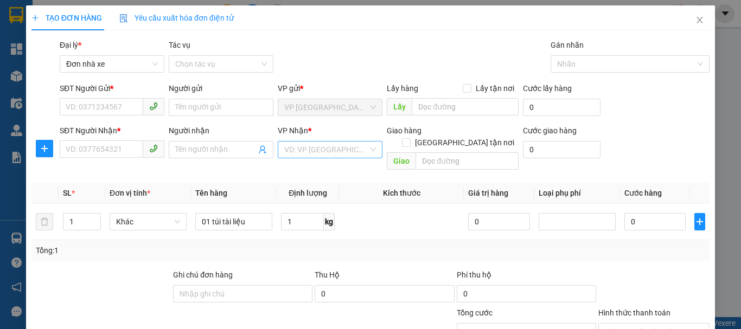
click at [347, 154] on input "search" at bounding box center [326, 150] width 84 height 16
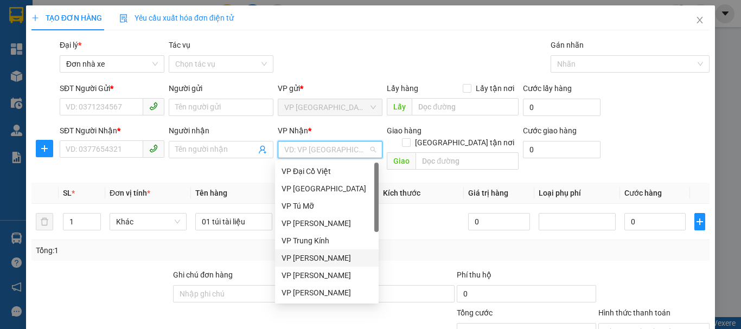
click at [336, 259] on div "VP [PERSON_NAME]" at bounding box center [327, 258] width 91 height 12
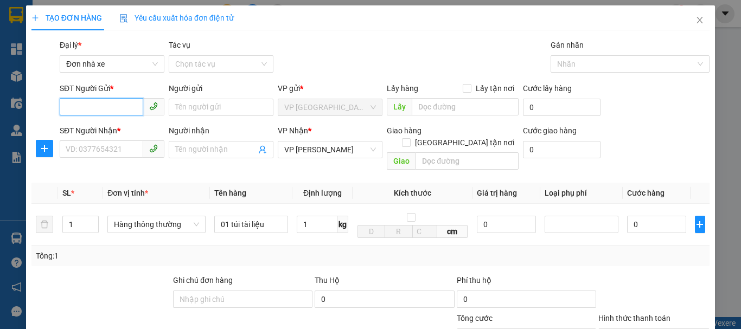
click at [110, 105] on input "SĐT Người Gửi *" at bounding box center [102, 106] width 84 height 17
type input "0982919218"
click at [118, 129] on div "0982919218 - phượng" at bounding box center [111, 129] width 91 height 12
type input "phượng"
type input "0982919218"
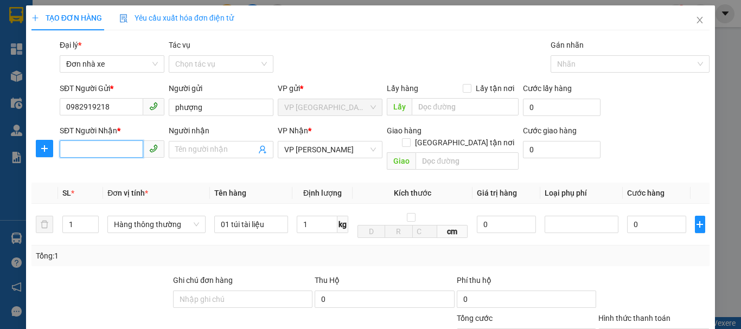
click at [100, 154] on input "SĐT Người Nhận *" at bounding box center [102, 149] width 84 height 17
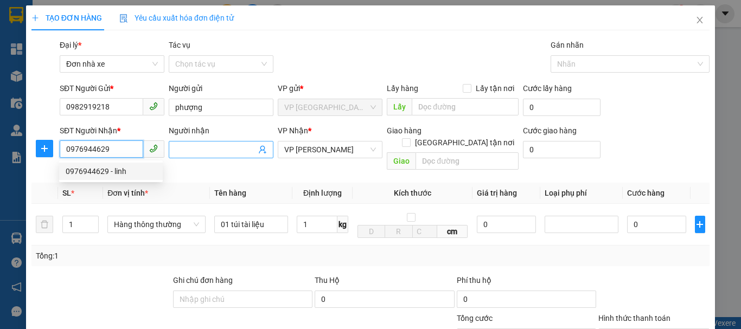
type input "0976944629"
click at [203, 150] on input "Người nhận" at bounding box center [215, 150] width 81 height 12
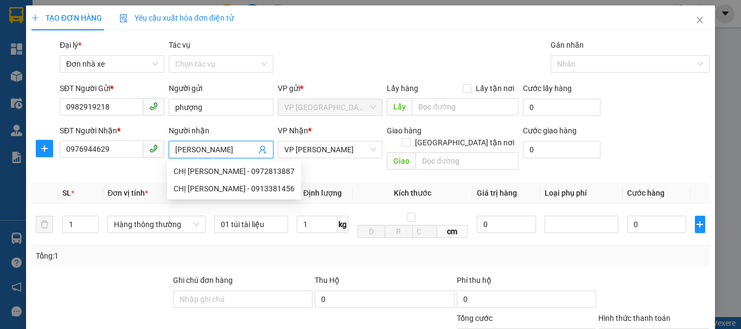
type input "Chị Linh"
click at [385, 275] on div "Thu Hộ" at bounding box center [384, 281] width 139 height 12
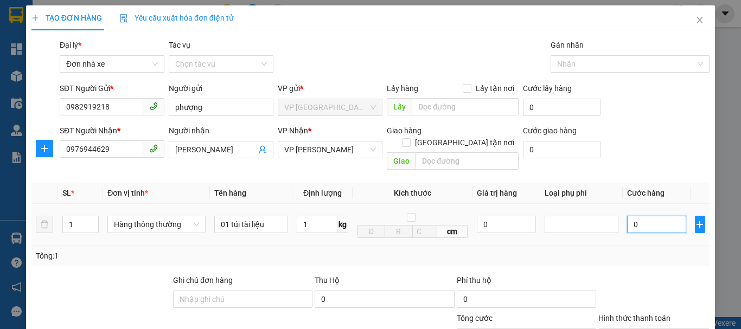
click at [651, 216] on input "0" at bounding box center [656, 224] width 59 height 17
type input "3"
type input "30"
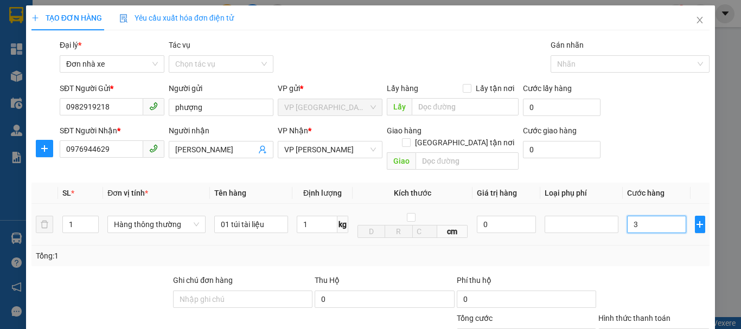
type input "30"
type input "300"
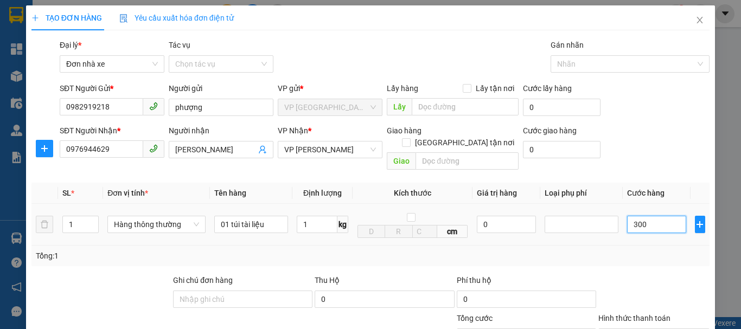
type input "3.000"
type input "30.000"
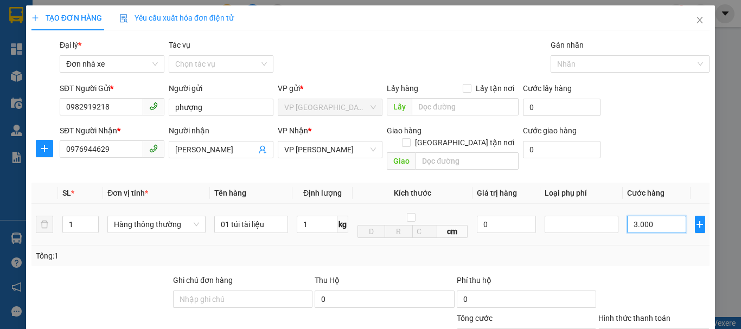
type input "30.000"
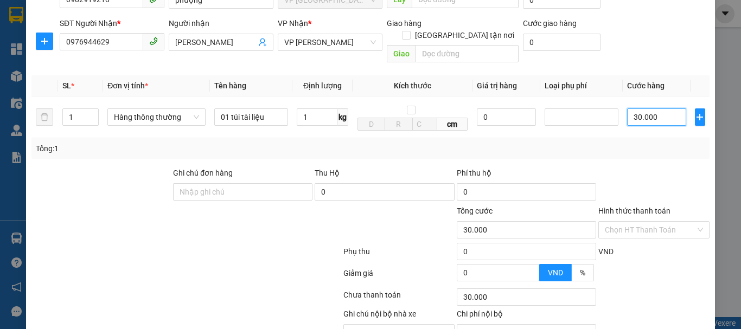
scroll to position [109, 0]
type input "30.000"
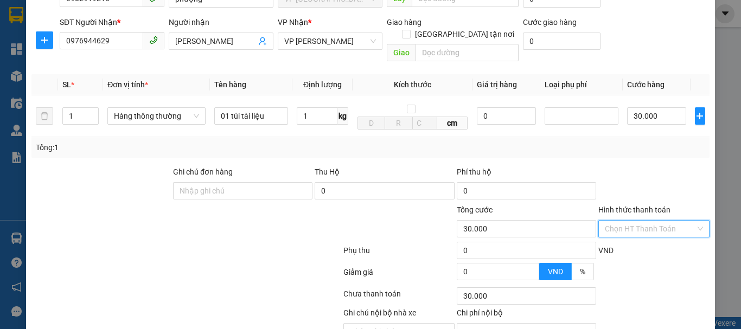
click at [640, 221] on input "Hình thức thanh toán" at bounding box center [650, 229] width 91 height 16
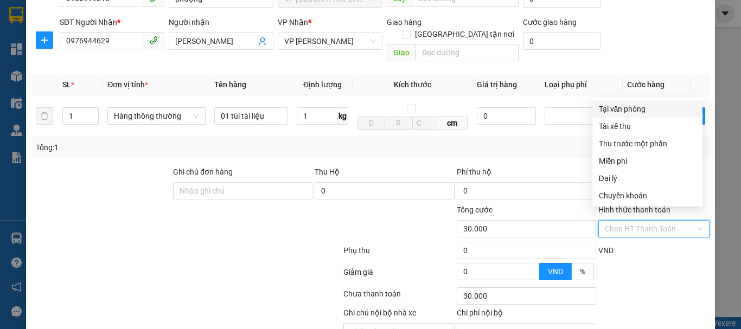
click at [634, 112] on div "Tại văn phòng" at bounding box center [647, 109] width 97 height 12
type input "0"
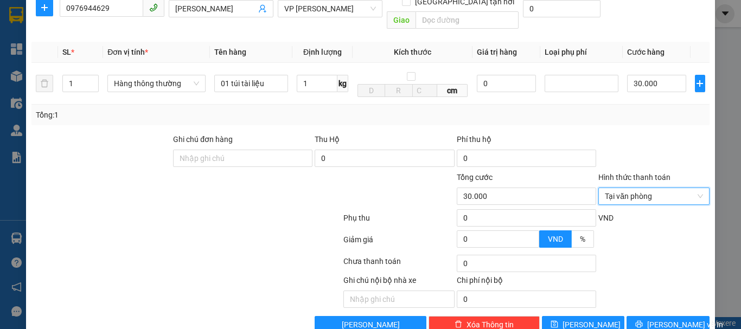
scroll to position [155, 0]
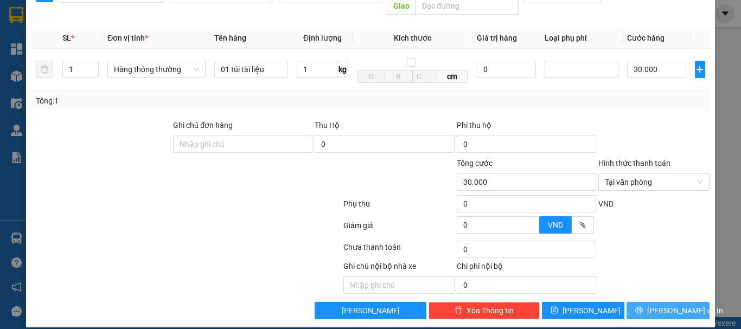
click at [648, 302] on button "Lưu và In" at bounding box center [668, 310] width 83 height 17
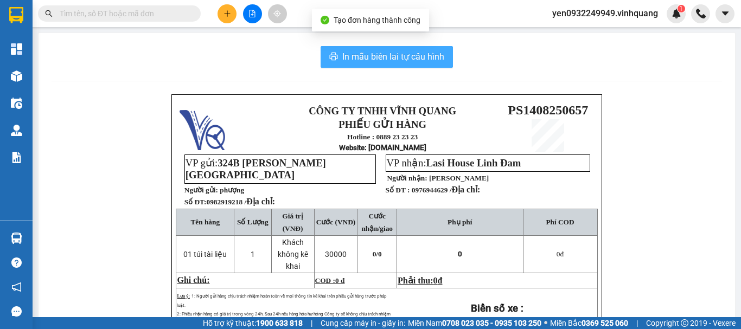
click at [388, 55] on span "In mẫu biên lai tự cấu hình" at bounding box center [393, 57] width 102 height 14
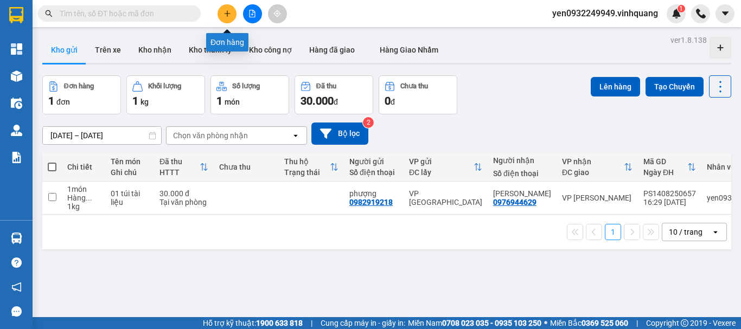
click at [226, 14] on icon "plus" at bounding box center [227, 13] width 6 height 1
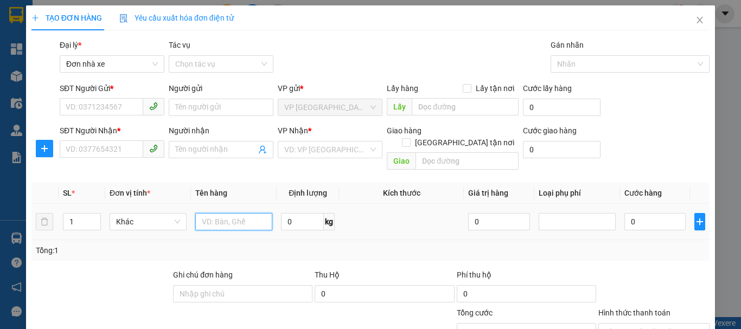
click at [223, 213] on input "text" at bounding box center [233, 221] width 77 height 17
type input "01 viên đá mẫu"
click at [288, 213] on input "0" at bounding box center [302, 221] width 43 height 17
type input "25"
click at [696, 218] on icon "plus" at bounding box center [700, 222] width 9 height 9
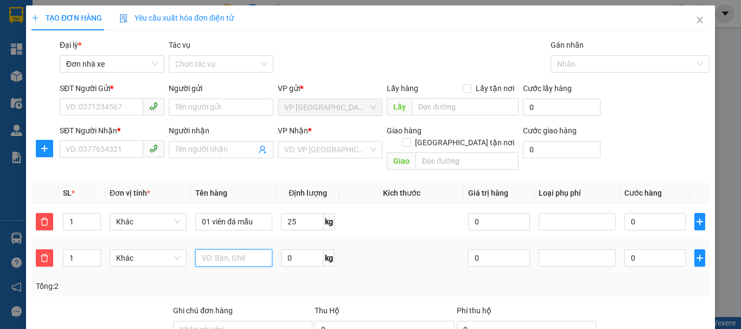
click at [231, 250] on input "text" at bounding box center [233, 258] width 77 height 17
type input "01 viên đá mẫu"
click at [295, 250] on input "0" at bounding box center [302, 258] width 43 height 17
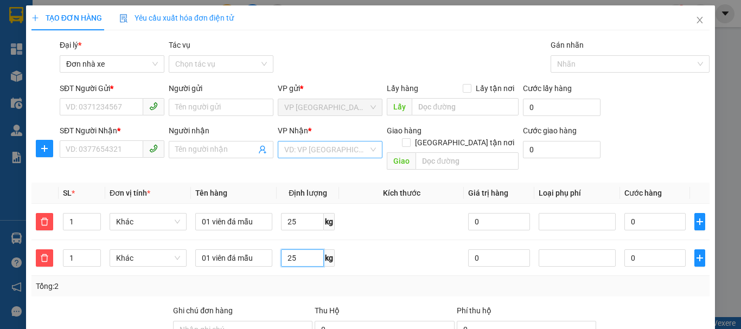
type input "25"
click at [330, 147] on input "search" at bounding box center [326, 150] width 84 height 16
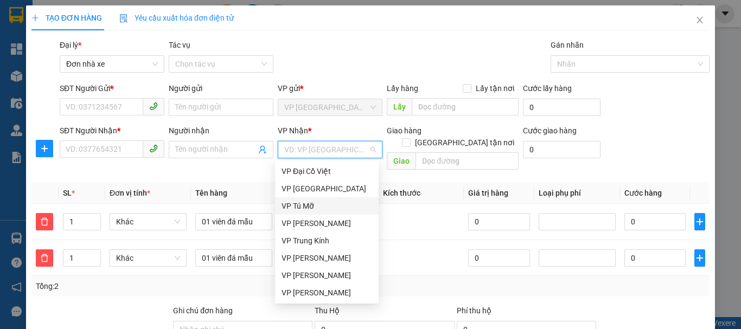
click at [319, 211] on div "VP Tú Mỡ" at bounding box center [327, 206] width 91 height 12
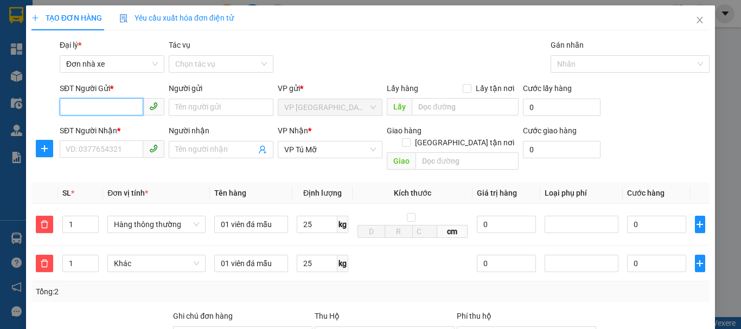
click at [88, 106] on input "SĐT Người Gửi *" at bounding box center [102, 106] width 84 height 17
click at [95, 130] on div "0918197607 - Tùng" at bounding box center [119, 129] width 107 height 12
type input "0918197607"
type input "Tùng"
type input "0918197607"
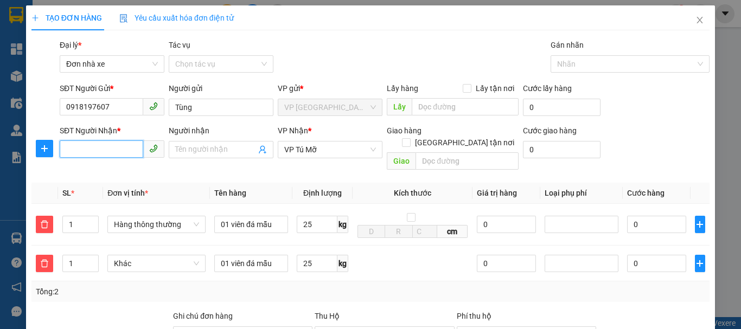
click at [103, 154] on input "SĐT Người Nhận *" at bounding box center [102, 149] width 84 height 17
type input "0966603115"
click at [131, 171] on div "0966603115 - Anh Học" at bounding box center [111, 171] width 91 height 12
type input "Anh Học"
checkbox input "true"
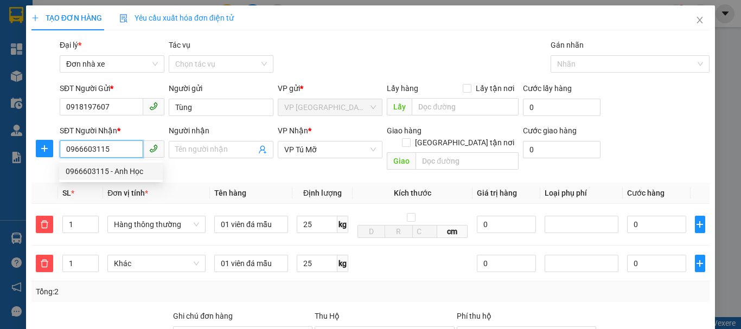
type input "số 04 Phạm Văn Tài Nghĩa Đô, hn"
type input "65.000"
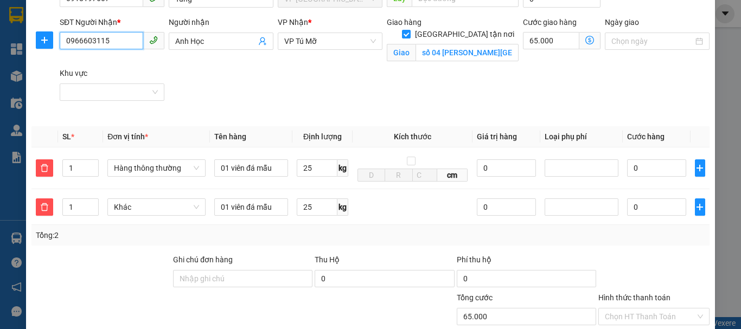
scroll to position [54, 0]
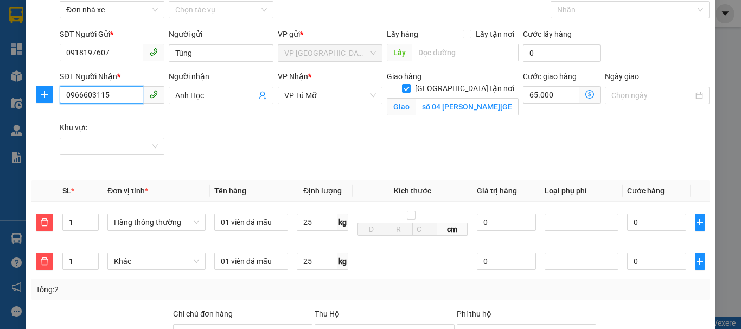
type input "0966603115"
click at [411, 84] on span at bounding box center [406, 88] width 9 height 9
click at [410, 84] on input "Giao tận nơi" at bounding box center [406, 88] width 8 height 8
checkbox input "false"
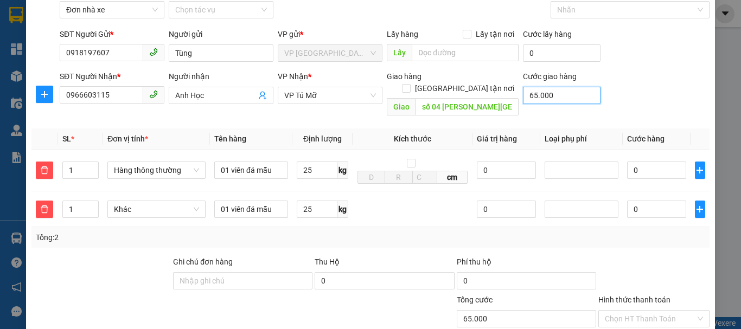
type input "0"
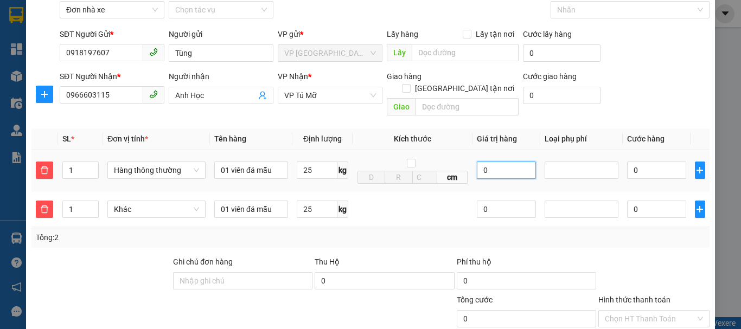
click at [507, 162] on input "0" at bounding box center [506, 170] width 59 height 17
click at [407, 196] on td at bounding box center [413, 210] width 120 height 36
type input "60.000"
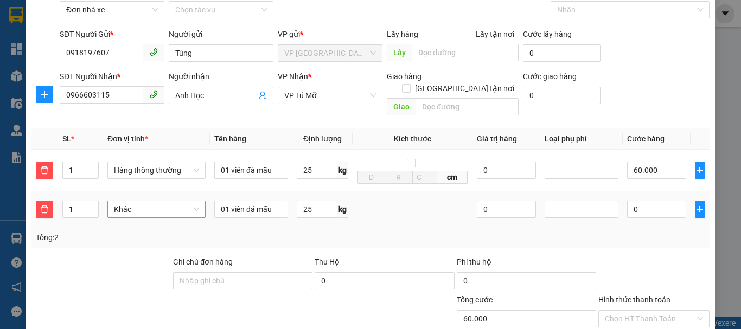
type input "60.000"
click at [170, 201] on span "Khác" at bounding box center [156, 209] width 85 height 16
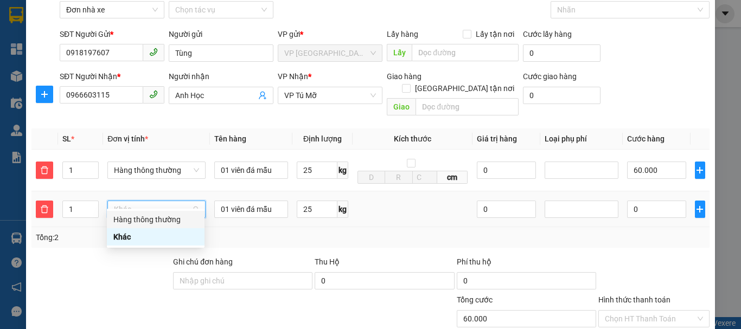
click at [170, 224] on div "Hàng thông thường" at bounding box center [155, 220] width 85 height 12
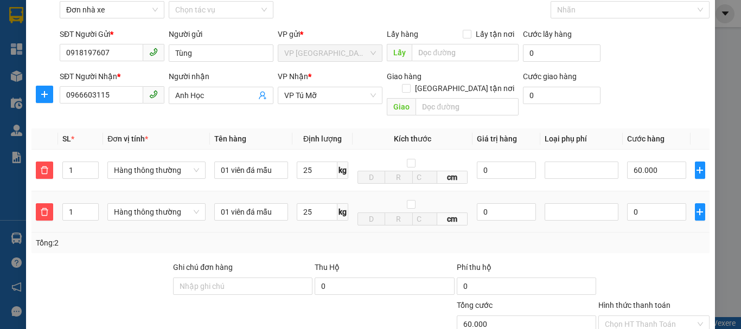
type input "120.000"
type input "60.000"
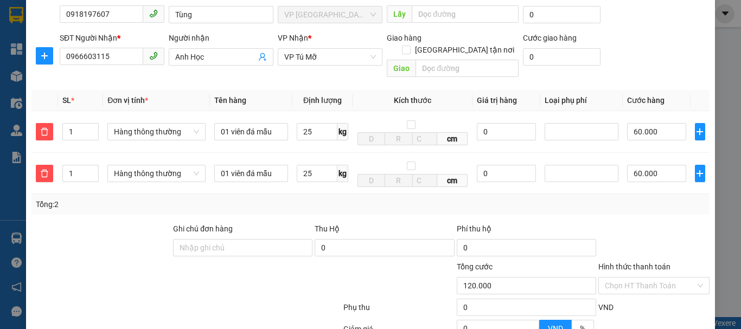
scroll to position [109, 0]
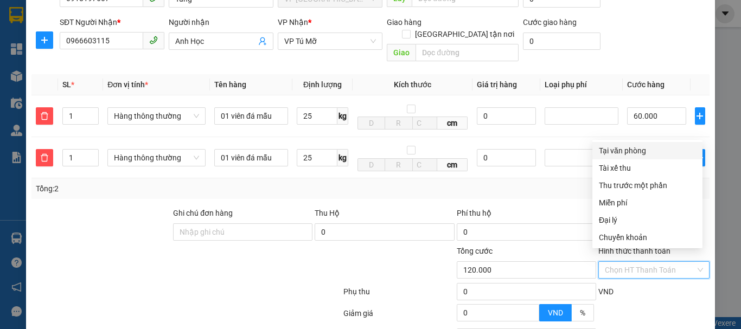
click at [649, 262] on input "Hình thức thanh toán" at bounding box center [650, 270] width 91 height 16
click at [633, 154] on div "Tại văn phòng" at bounding box center [647, 151] width 97 height 12
type input "0"
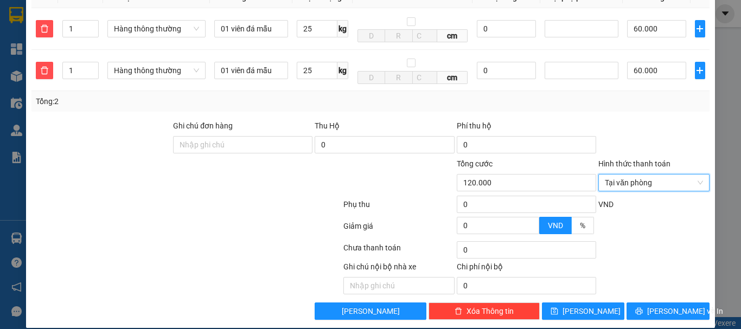
scroll to position [198, 0]
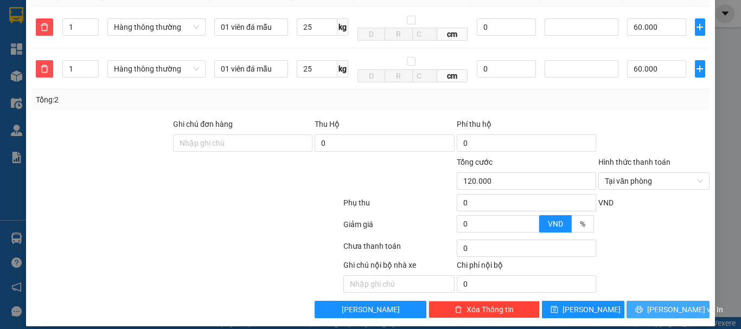
click at [657, 304] on span "Lưu và In" at bounding box center [685, 310] width 76 height 12
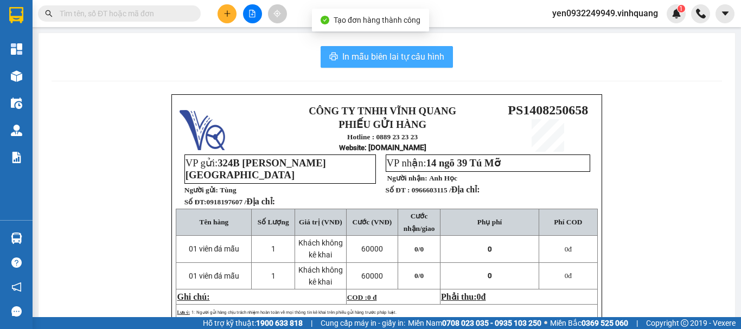
click at [356, 51] on span "In mẫu biên lai tự cấu hình" at bounding box center [393, 57] width 102 height 14
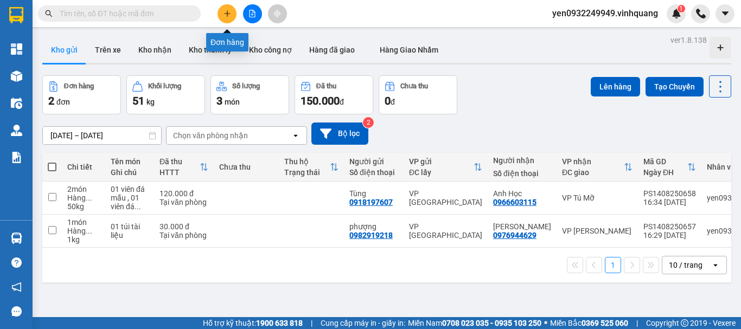
click at [227, 13] on icon "plus" at bounding box center [228, 14] width 8 height 8
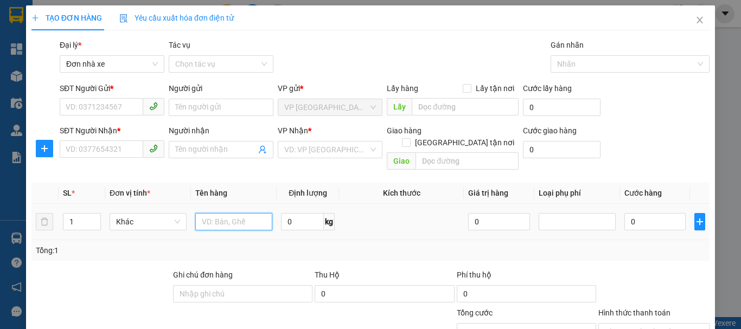
drag, startPoint x: 221, startPoint y: 211, endPoint x: 222, endPoint y: 216, distance: 5.7
click at [221, 213] on input "text" at bounding box center [233, 221] width 77 height 17
type input "01 hộp catton"
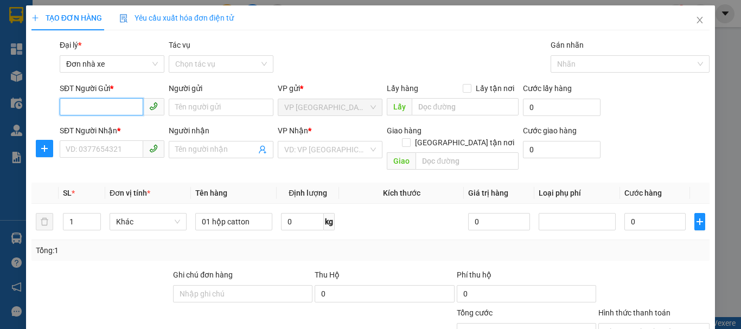
click at [73, 104] on input "SĐT Người Gửi *" at bounding box center [102, 106] width 84 height 17
type input "0945538813"
click at [110, 129] on div "0945538813 - máy tính hồng đức" at bounding box center [122, 129] width 112 height 12
type input "máy tính hồng đức"
type input "0924356856"
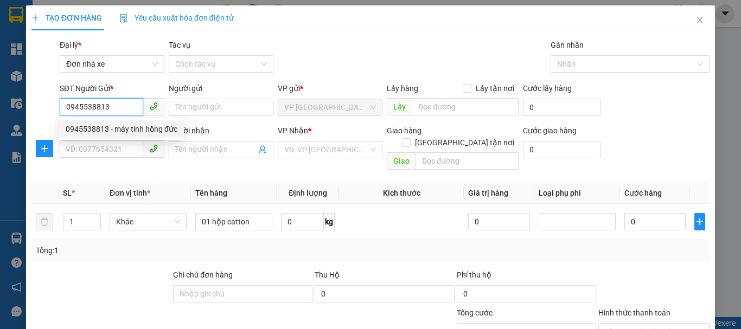
type input "ANH AN"
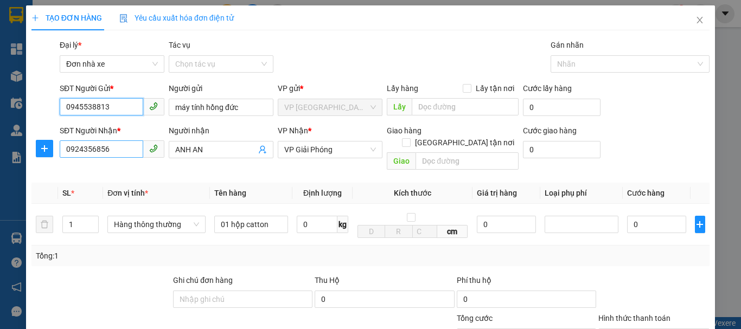
type input "0945538813"
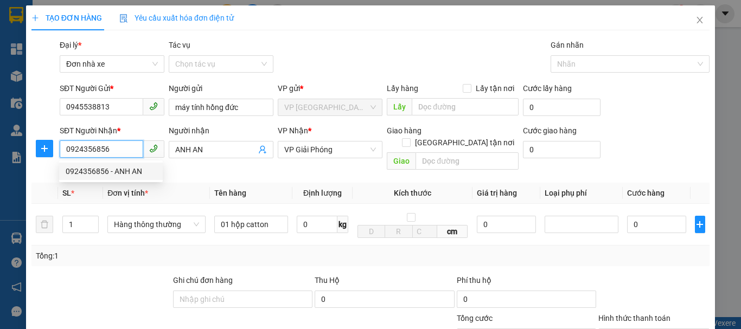
drag, startPoint x: 110, startPoint y: 150, endPoint x: 74, endPoint y: 153, distance: 36.5
click at [74, 153] on input "0924356856" at bounding box center [102, 149] width 84 height 17
type input "0978981015"
click at [123, 173] on div "0978981015 - máy tính tc" at bounding box center [111, 171] width 91 height 12
type input "máy tính tc"
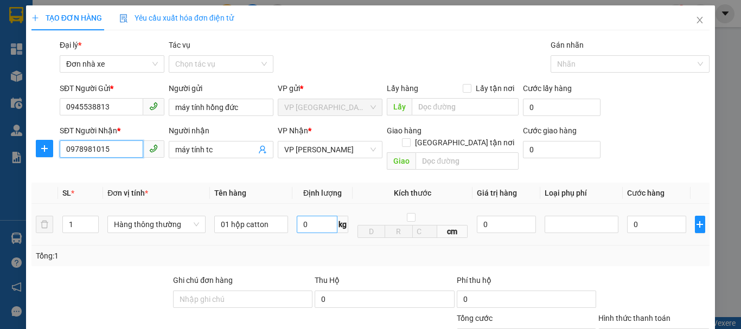
type input "0978981015"
click at [309, 216] on input "0" at bounding box center [317, 224] width 41 height 17
type input "1"
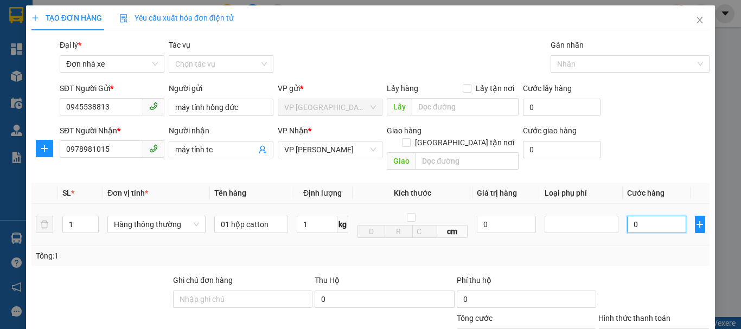
click at [646, 217] on input "0" at bounding box center [656, 224] width 59 height 17
type input "30.000"
type input "300.003"
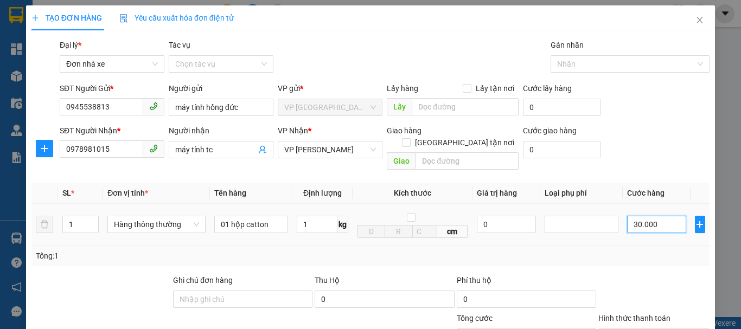
type input "300.003"
type input "30.000"
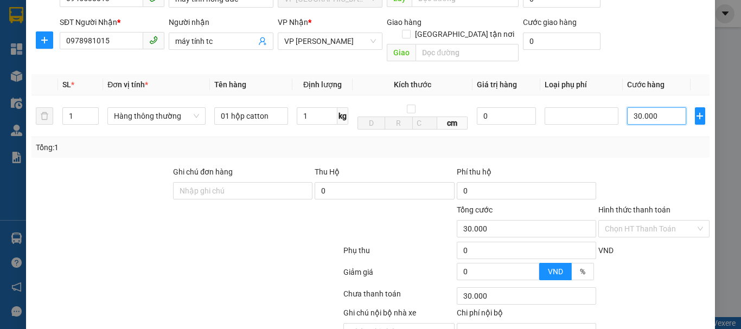
scroll to position [155, 0]
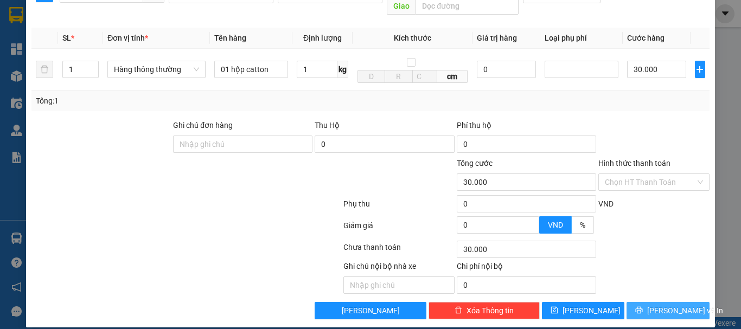
click at [661, 305] on span "Lưu và In" at bounding box center [685, 311] width 76 height 12
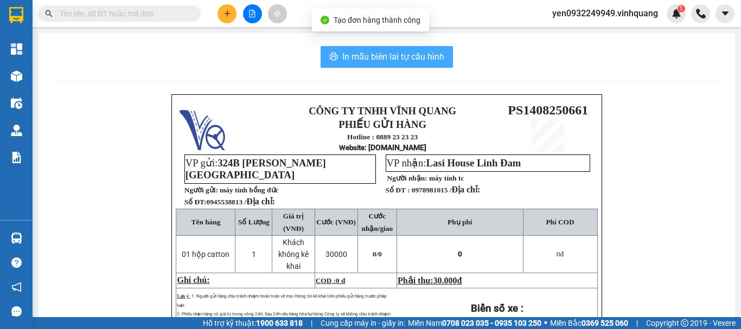
click at [379, 57] on span "In mẫu biên lai tự cấu hình" at bounding box center [393, 57] width 102 height 14
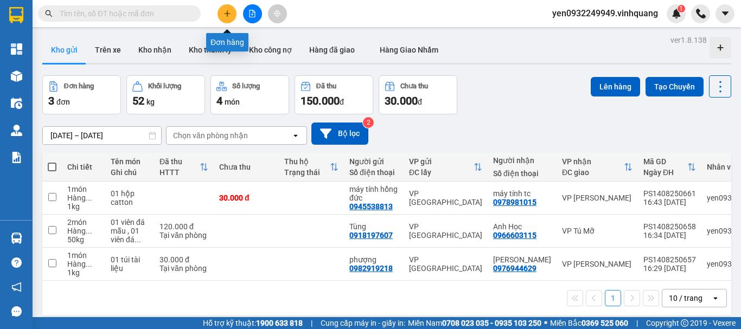
click at [228, 15] on icon "plus" at bounding box center [228, 14] width 8 height 8
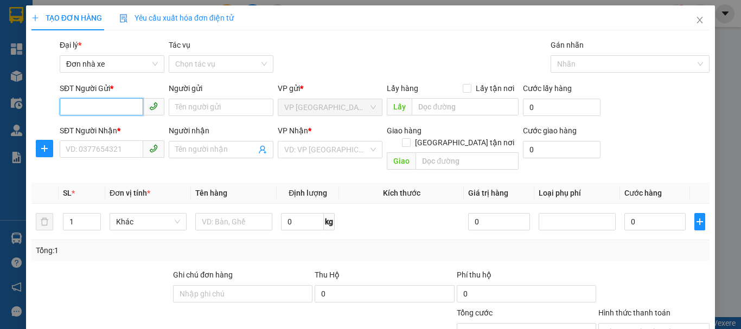
click at [91, 100] on input "SĐT Người Gửi *" at bounding box center [102, 106] width 84 height 17
type input "0945538813"
click at [125, 131] on div "0945538813 - máy tính hồng đức" at bounding box center [122, 129] width 112 height 12
type input "máy tính hồng đức"
type input "0978981015"
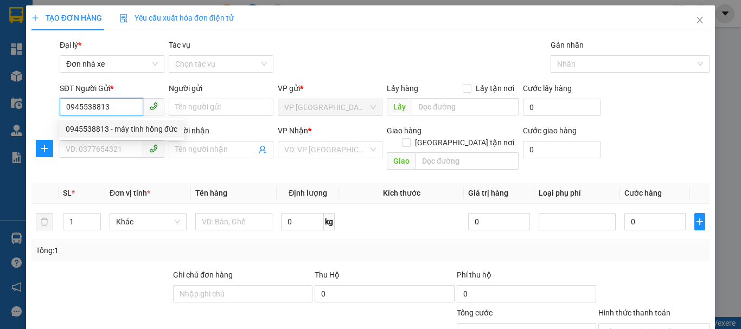
type input "máy tính tc"
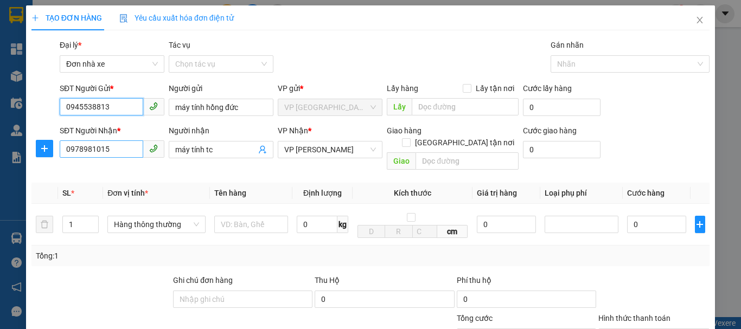
type input "0945538813"
click at [111, 152] on input "0978981015" at bounding box center [102, 149] width 84 height 17
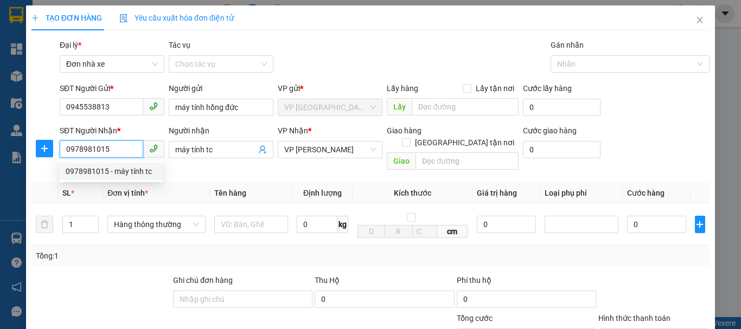
drag, startPoint x: 113, startPoint y: 150, endPoint x: 93, endPoint y: 163, distance: 23.6
click at [62, 151] on input "0978981015" at bounding box center [102, 149] width 84 height 17
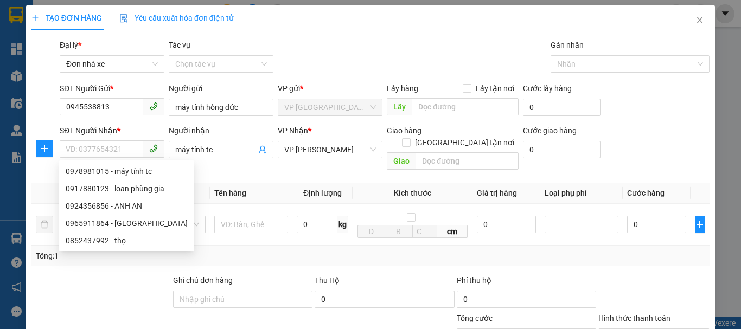
click at [351, 170] on div "Transit Pickup Surcharge Ids Transit Deliver Surcharge Ids Transit Deliver Surc…" at bounding box center [370, 257] width 678 height 436
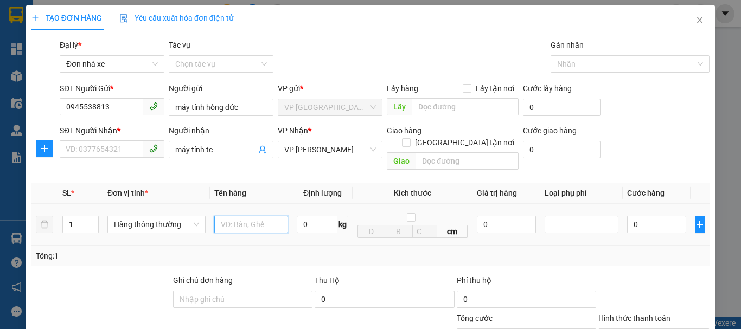
click at [250, 216] on input "text" at bounding box center [251, 224] width 74 height 17
type input "02 hộp catton đính kèm nhau"
click at [307, 216] on input "0" at bounding box center [317, 224] width 41 height 17
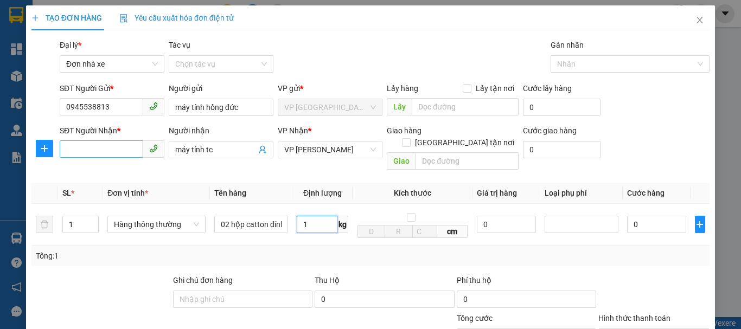
type input "1"
click at [107, 152] on input "SĐT Người Nhận *" at bounding box center [102, 149] width 84 height 17
type input "30.000"
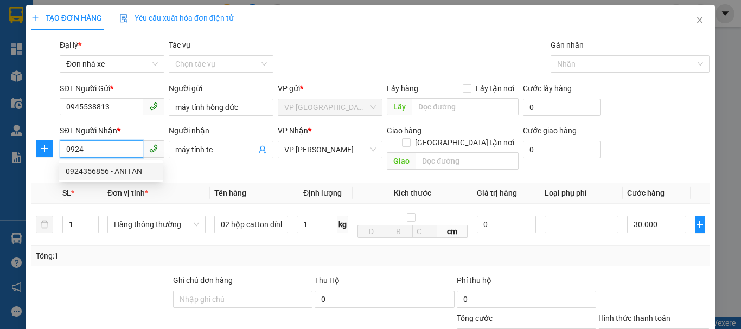
click at [128, 169] on div "0924356856 - ANH AN" at bounding box center [111, 171] width 91 height 12
type input "0924356856"
type input "ANH AN"
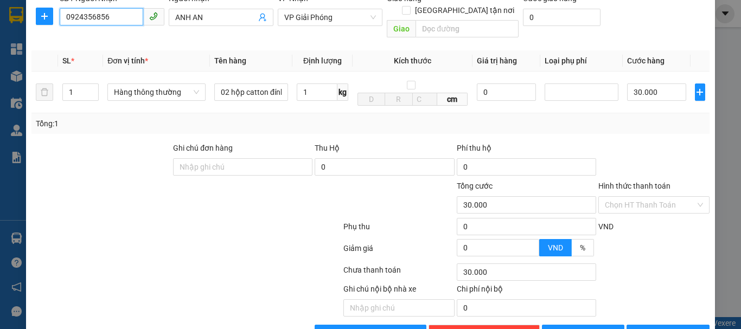
scroll to position [155, 0]
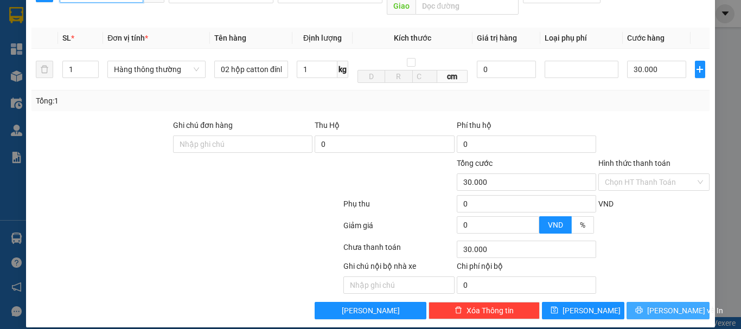
type input "0924356856"
click at [660, 305] on span "Lưu và In" at bounding box center [685, 311] width 76 height 12
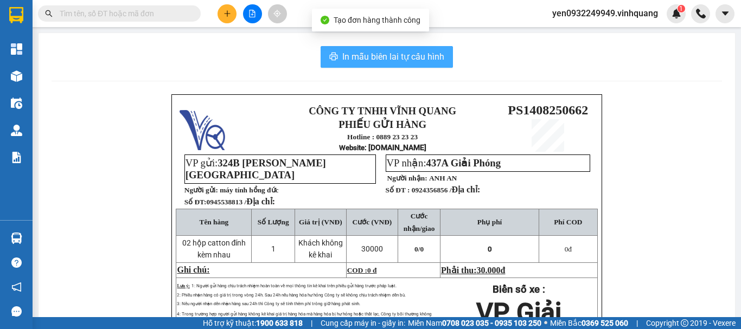
click at [388, 57] on span "In mẫu biên lai tự cấu hình" at bounding box center [393, 57] width 102 height 14
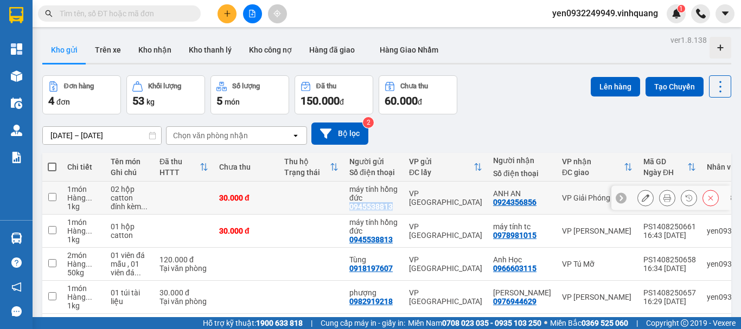
drag, startPoint x: 348, startPoint y: 205, endPoint x: 386, endPoint y: 212, distance: 38.5
click at [402, 208] on td "máy tính hồng đức 0945538813" at bounding box center [374, 198] width 60 height 33
checkbox input "true"
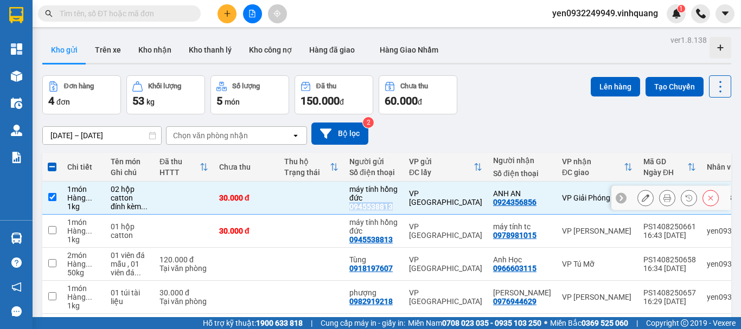
copy div "0945538813"
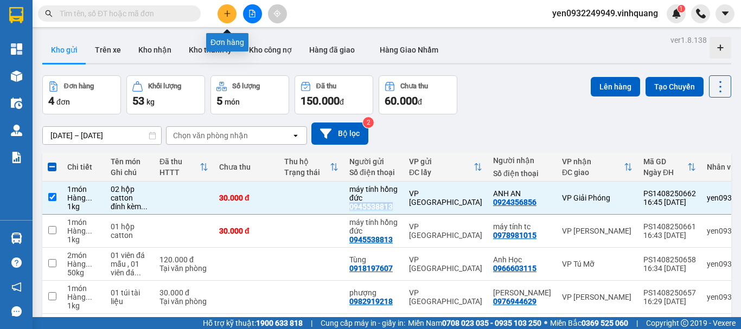
click at [224, 12] on icon "plus" at bounding box center [228, 14] width 8 height 8
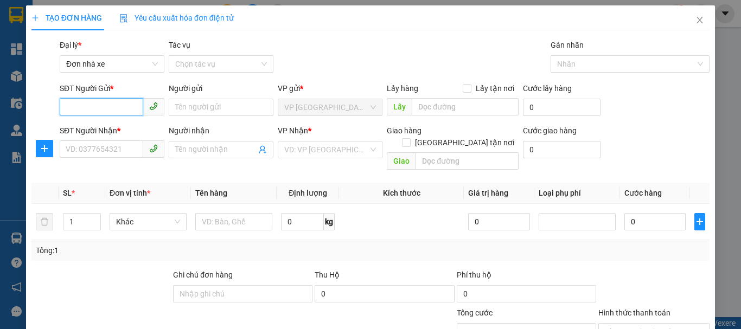
paste input "0945538813"
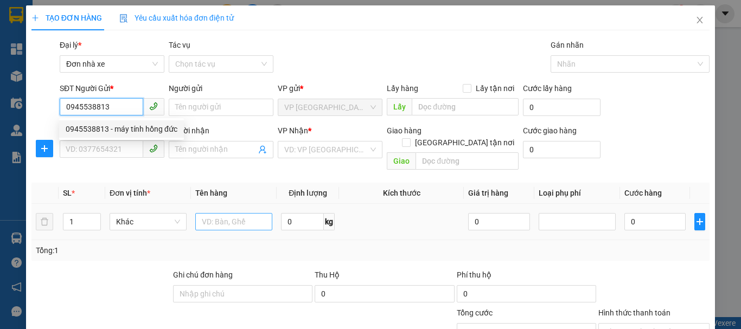
type input "0945538813"
click at [246, 213] on input "text" at bounding box center [233, 221] width 77 height 17
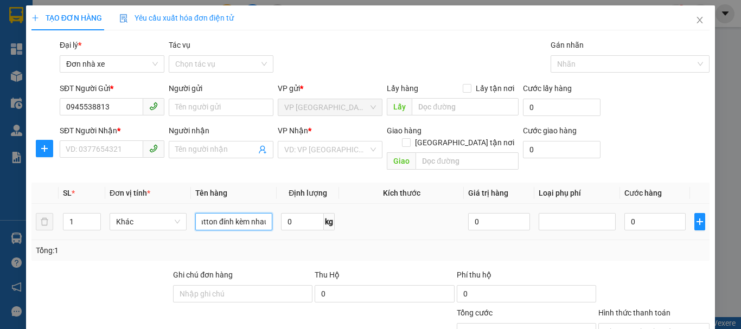
scroll to position [0, 42]
type input "03 thùng catton đính kèm nhau"
type input "20"
click at [660, 213] on input "0" at bounding box center [655, 221] width 61 height 17
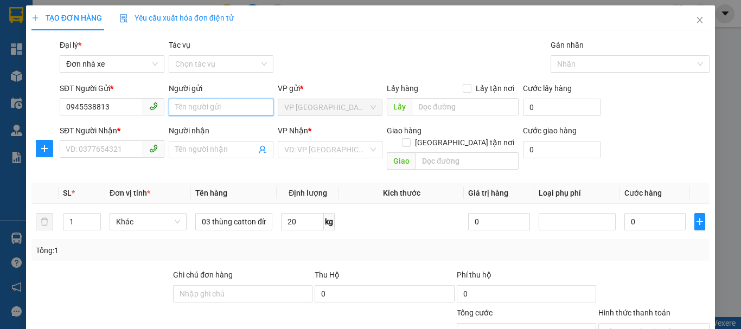
click at [202, 109] on input "Người gửi" at bounding box center [221, 107] width 105 height 17
type input "Máy tính Hồng Đức"
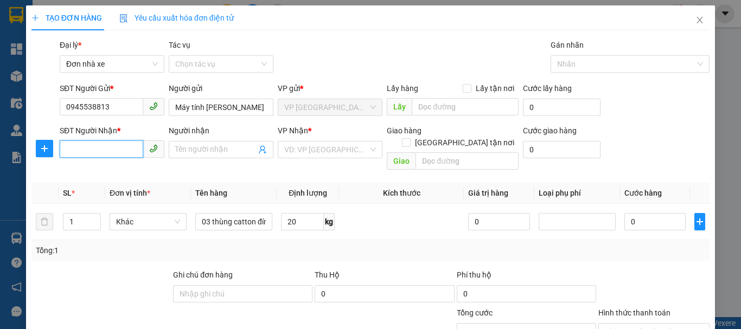
click at [112, 151] on input "SĐT Người Nhận *" at bounding box center [102, 149] width 84 height 17
click at [117, 175] on div "0852437992 - thọ" at bounding box center [111, 171] width 91 height 12
type input "0852437992"
type input "thọ"
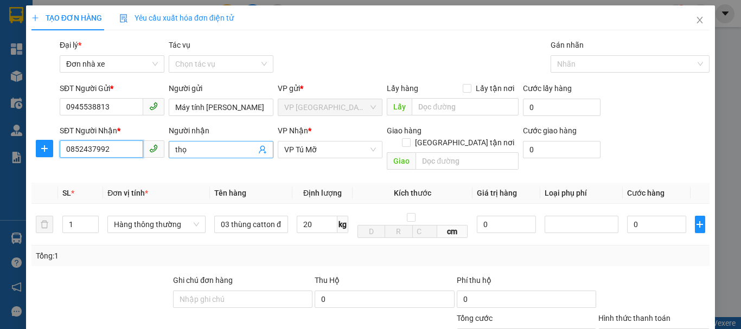
type input "0852437992"
click at [176, 154] on input "thọ" at bounding box center [215, 150] width 81 height 12
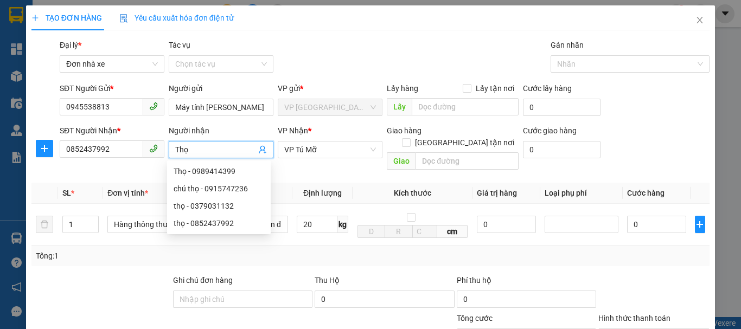
click at [205, 151] on input "Thọ" at bounding box center [215, 150] width 81 height 12
type input "Thọ"
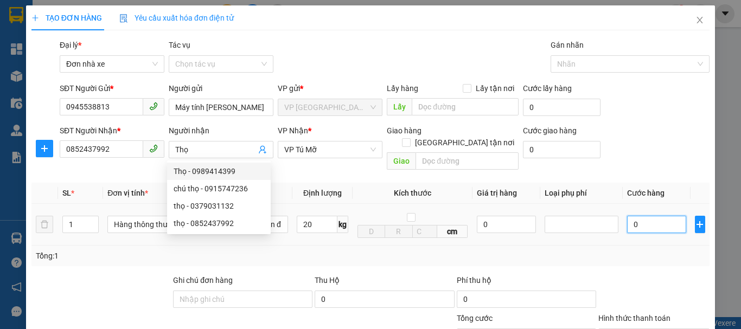
click at [645, 216] on input "0" at bounding box center [656, 224] width 59 height 17
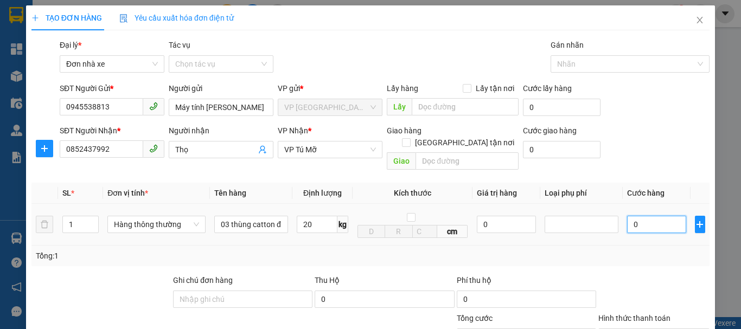
click at [645, 216] on input "0" at bounding box center [656, 224] width 59 height 17
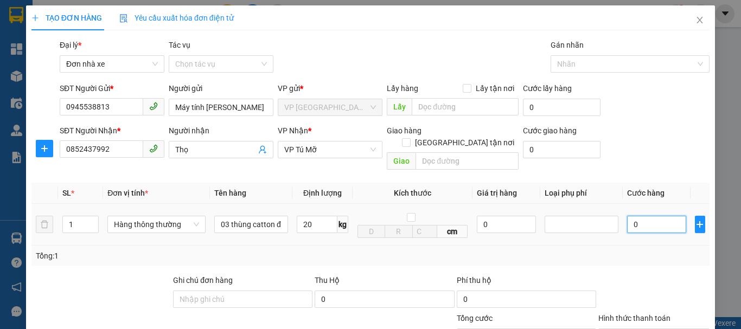
click at [645, 216] on input "0" at bounding box center [656, 224] width 59 height 17
click at [552, 218] on div at bounding box center [581, 224] width 68 height 13
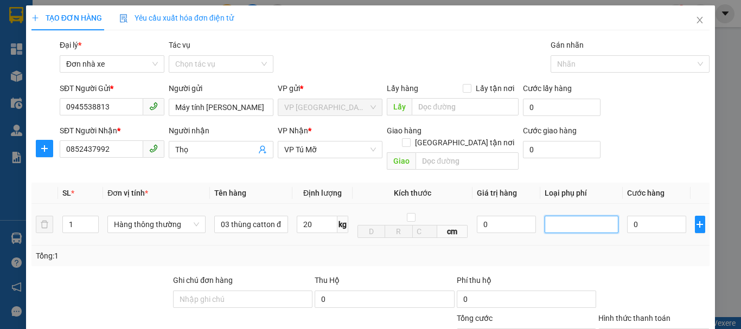
click at [552, 218] on div at bounding box center [581, 224] width 68 height 13
click at [498, 219] on input "0" at bounding box center [506, 224] width 59 height 17
type input "50.000"
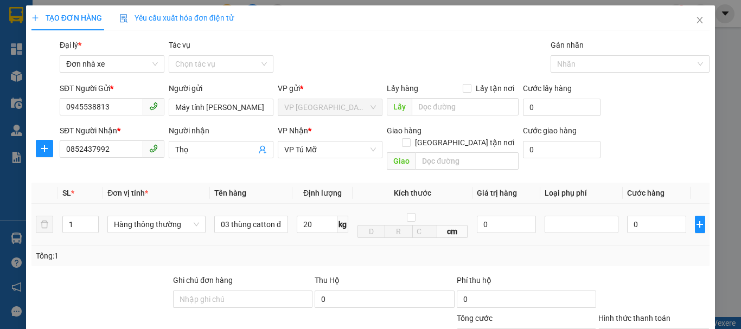
type input "50.000"
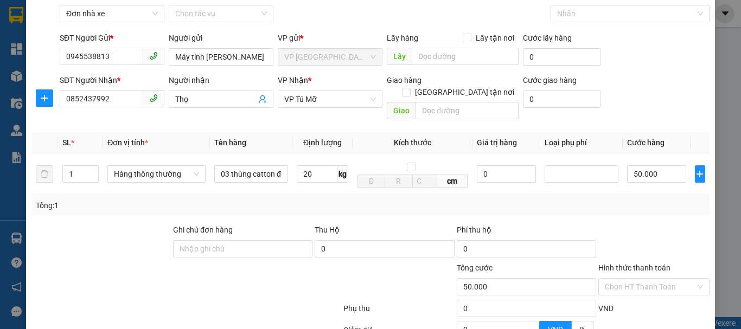
scroll to position [47, 0]
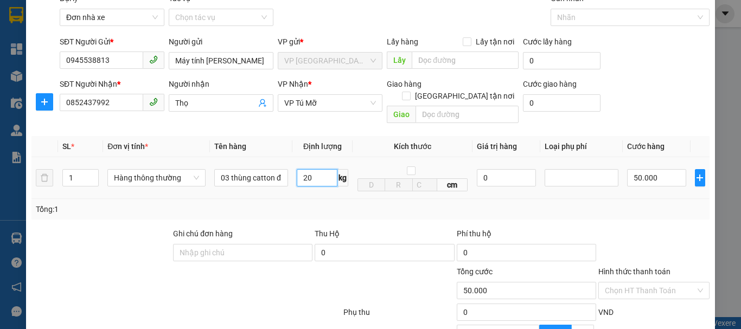
click at [308, 171] on input "20" at bounding box center [317, 177] width 41 height 17
type input "3"
type input "20"
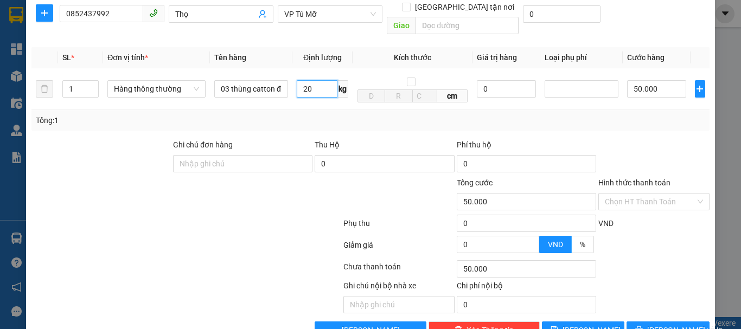
scroll to position [155, 0]
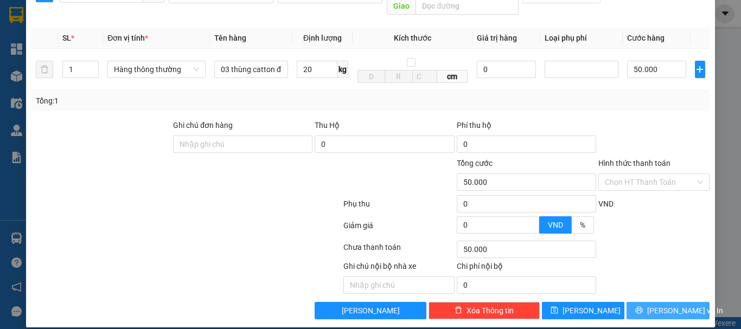
click at [653, 305] on span "Lưu và In" at bounding box center [685, 311] width 76 height 12
click at [660, 305] on span "Lưu và In" at bounding box center [685, 311] width 76 height 12
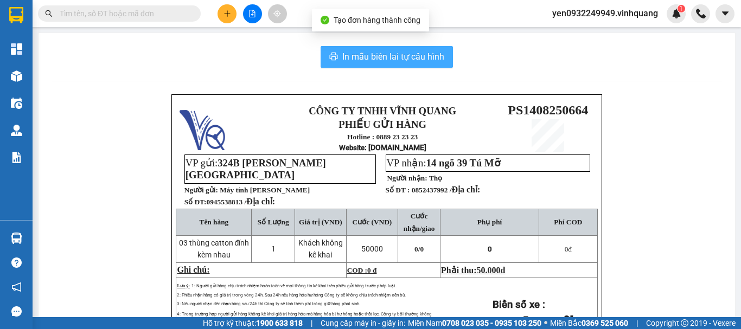
click at [396, 60] on span "In mẫu biên lai tự cấu hình" at bounding box center [393, 57] width 102 height 14
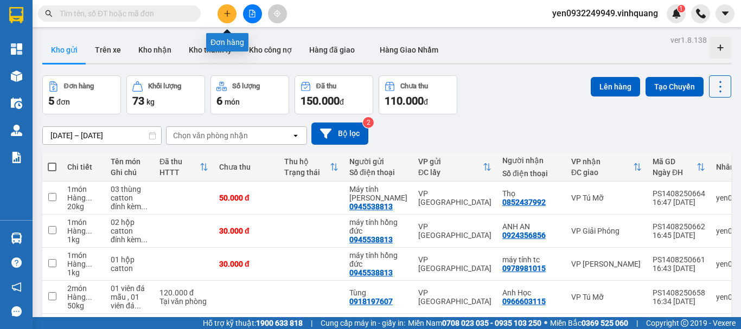
click at [227, 14] on icon "plus" at bounding box center [227, 13] width 6 height 1
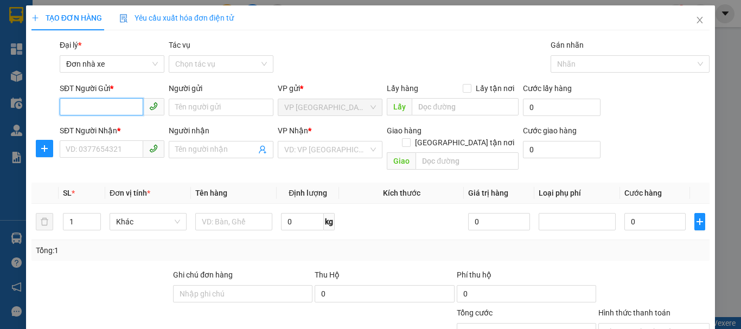
click at [94, 110] on input "SĐT Người Gửi *" at bounding box center [102, 106] width 84 height 17
paste input "0945538813"
type input "0945538813"
click at [152, 129] on div "0945538813 - Máy tính Hồng Đức" at bounding box center [135, 129] width 138 height 12
type input "Máy tính Hồng Đức"
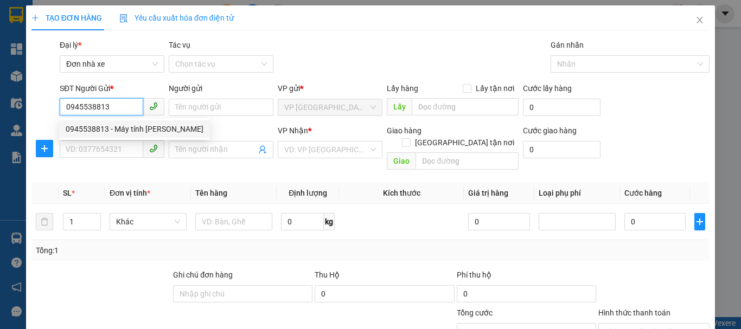
type input "0852437992"
type input "Thọ"
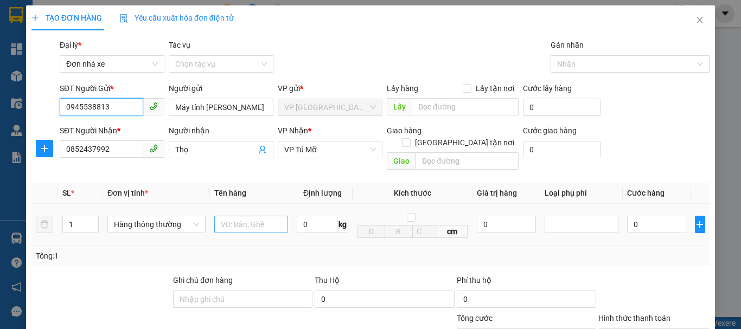
type input "0945538813"
click at [245, 216] on input "text" at bounding box center [251, 224] width 74 height 17
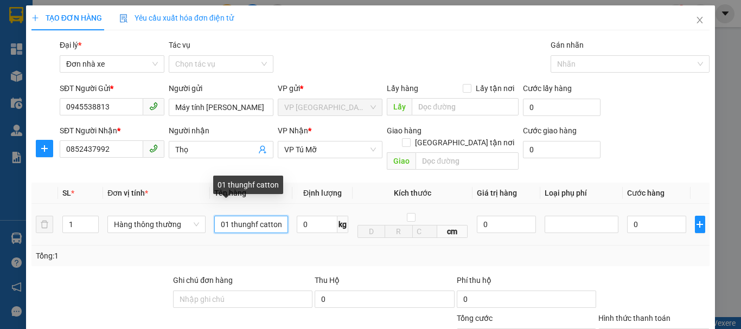
drag, startPoint x: 255, startPoint y: 216, endPoint x: 230, endPoint y: 216, distance: 25.5
click at [230, 216] on input "01 thunghf catton" at bounding box center [251, 224] width 74 height 17
type input "01 hùngcatton"
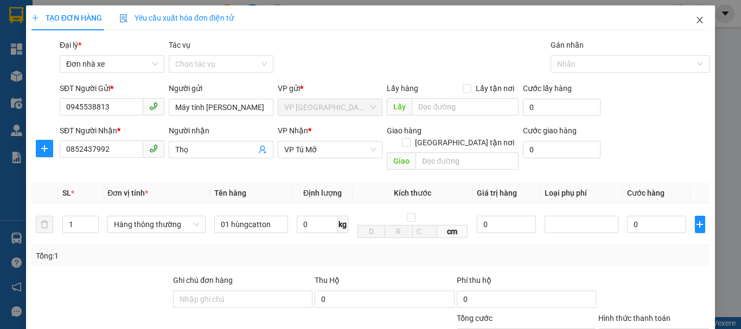
click at [697, 20] on icon "close" at bounding box center [700, 20] width 6 height 7
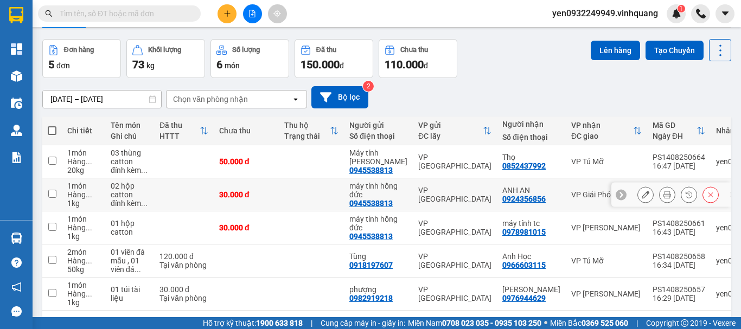
scroll to position [54, 0]
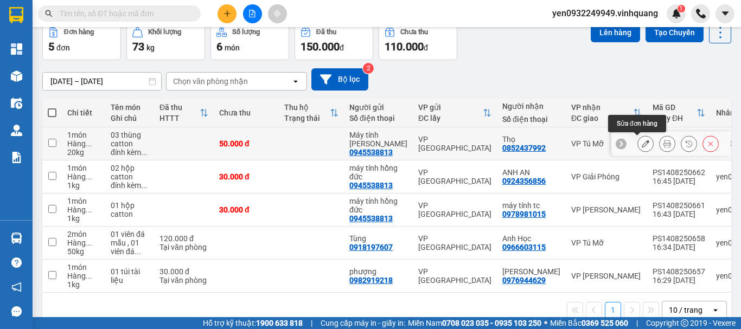
click at [642, 145] on icon at bounding box center [646, 144] width 8 height 8
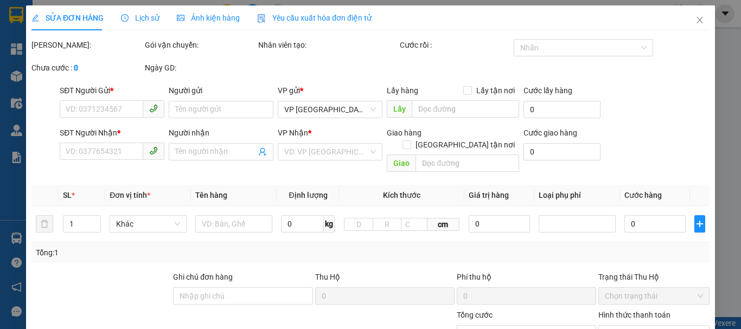
type input "0945538813"
type input "Máy tính Hồng Đức"
type input "0852437992"
type input "Thọ"
type input "50.000"
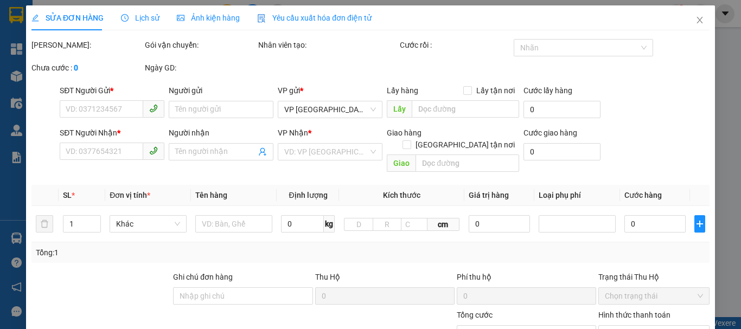
type input "50.000"
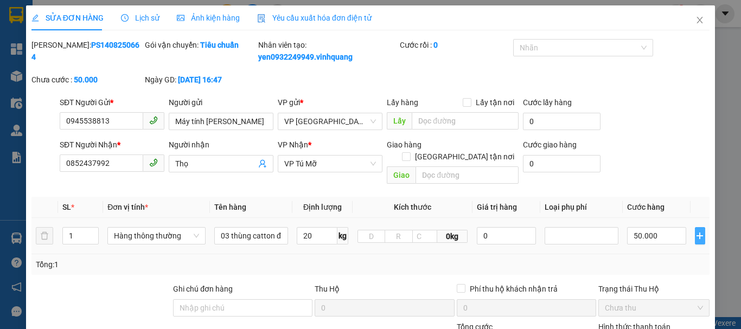
click at [697, 235] on icon "plus" at bounding box center [700, 235] width 7 height 1
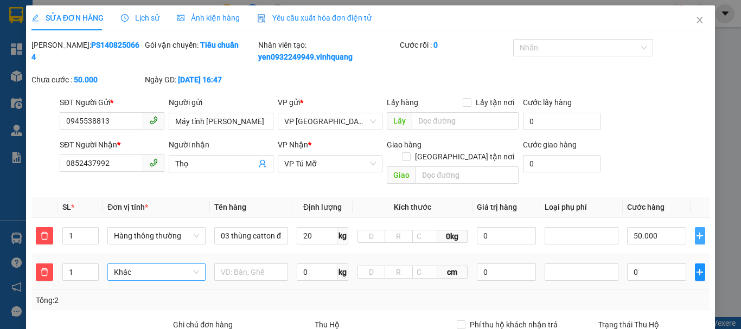
click at [143, 265] on span "Khác" at bounding box center [156, 272] width 85 height 16
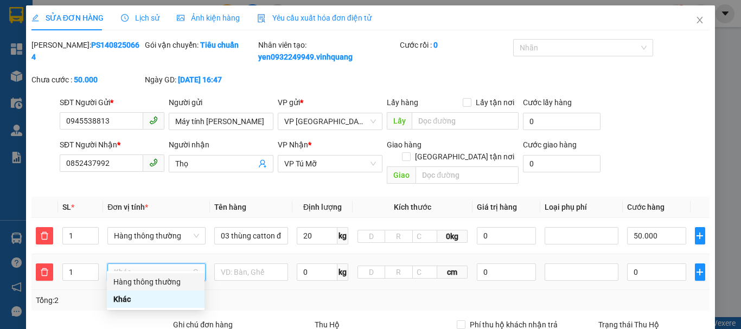
click at [154, 280] on div "Hàng thông thường" at bounding box center [155, 282] width 85 height 12
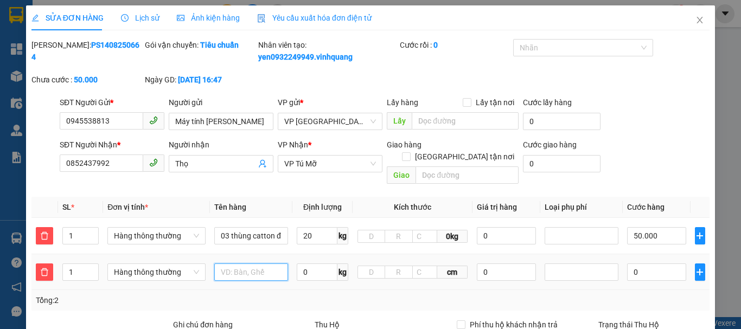
click at [232, 264] on input "text" at bounding box center [251, 272] width 74 height 17
type input "01 thùng catton"
click at [304, 264] on input "0" at bounding box center [317, 272] width 41 height 17
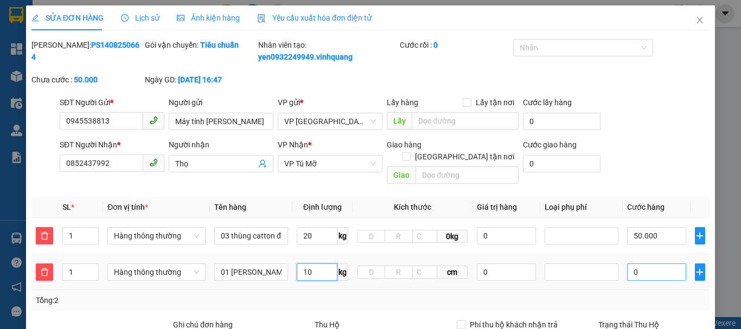
type input "10"
click at [646, 264] on input "0" at bounding box center [656, 272] width 59 height 17
type input "50.004"
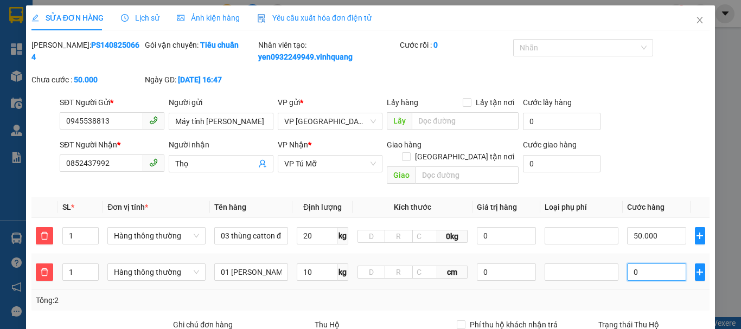
type input "4"
type input "50.040"
type input "40"
type input "50.400"
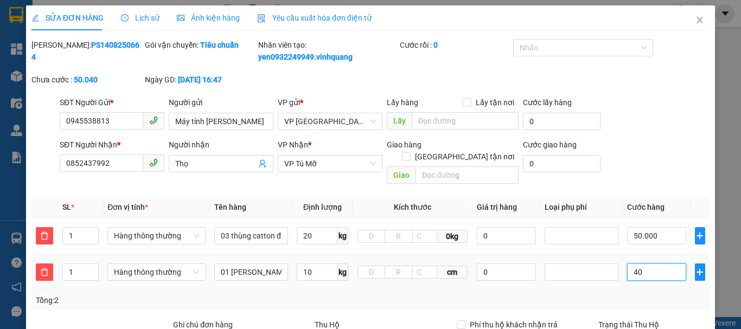
type input "50.400"
type input "4.000"
type input "54.000"
type input "90.000"
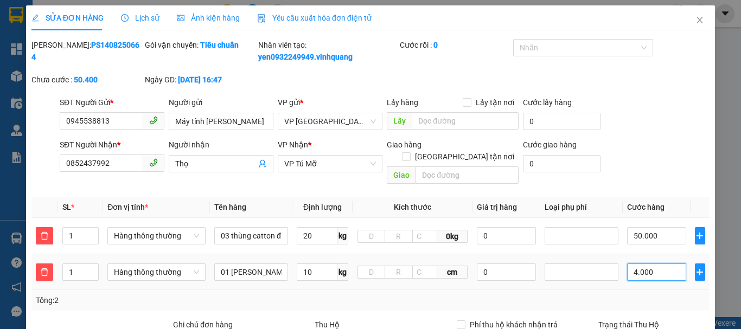
type input "90.000"
type input "40.000"
click at [690, 295] on div "Tổng: 2" at bounding box center [371, 301] width 670 height 12
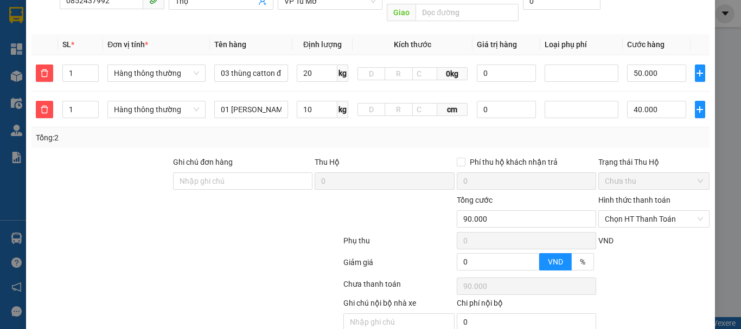
scroll to position [200, 0]
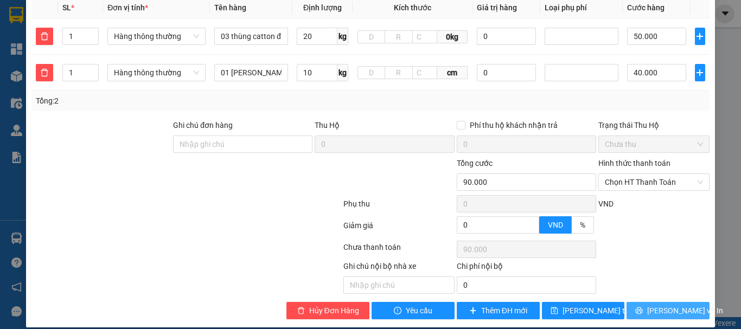
click at [659, 305] on span "Lưu và In" at bounding box center [685, 311] width 76 height 12
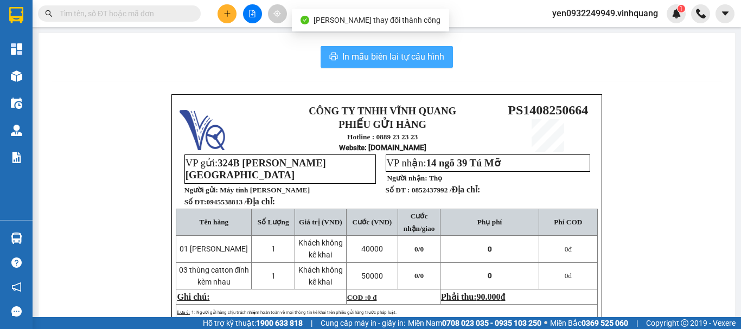
click at [390, 53] on span "In mẫu biên lai tự cấu hình" at bounding box center [393, 57] width 102 height 14
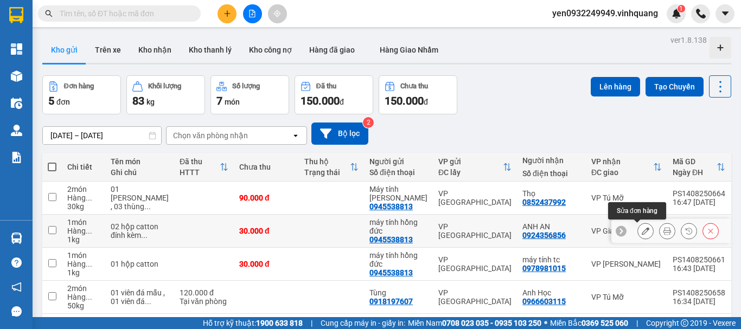
click at [642, 230] on icon at bounding box center [646, 231] width 8 height 8
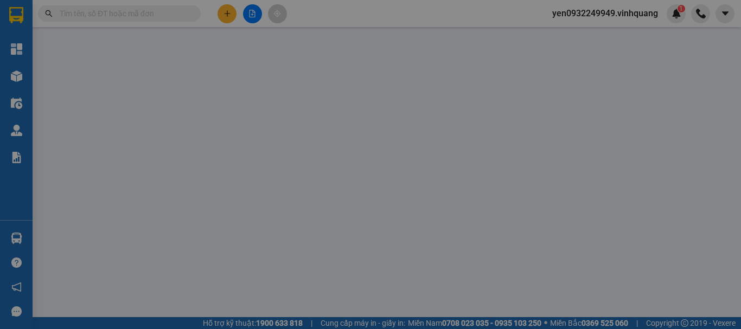
type input "0945538813"
type input "máy tính hồng đức"
type input "0924356856"
type input "ANH AN"
type input "30.000"
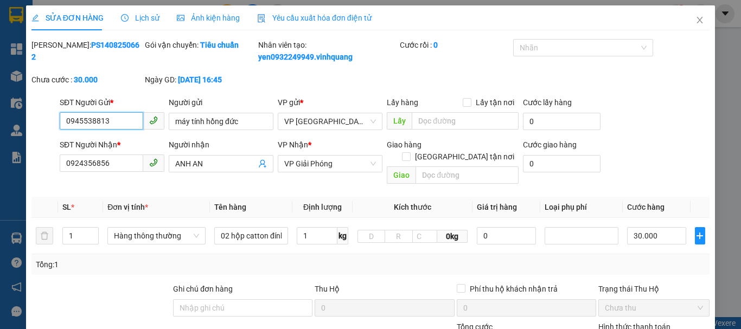
scroll to position [163, 0]
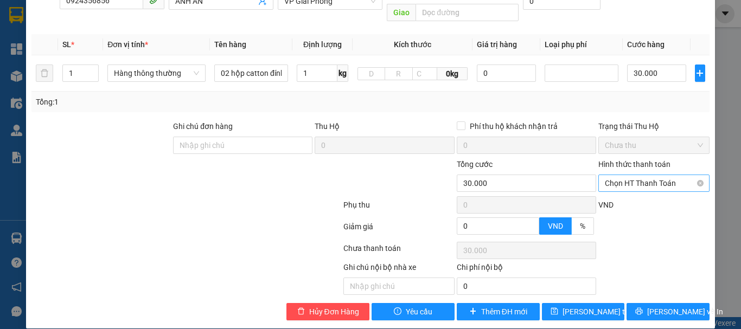
click at [668, 175] on span "Chọn HT Thanh Toán" at bounding box center [654, 183] width 98 height 16
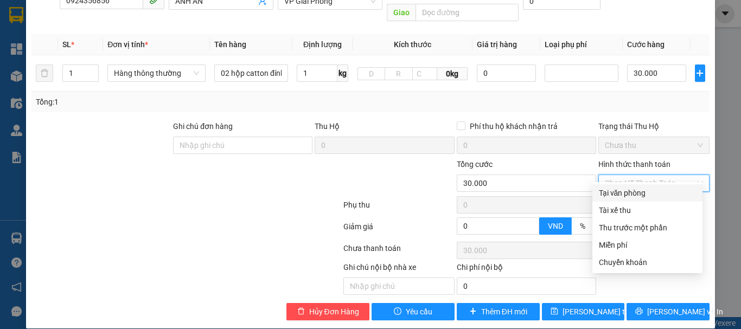
click at [636, 191] on div "Tại văn phòng" at bounding box center [647, 193] width 97 height 12
type input "0"
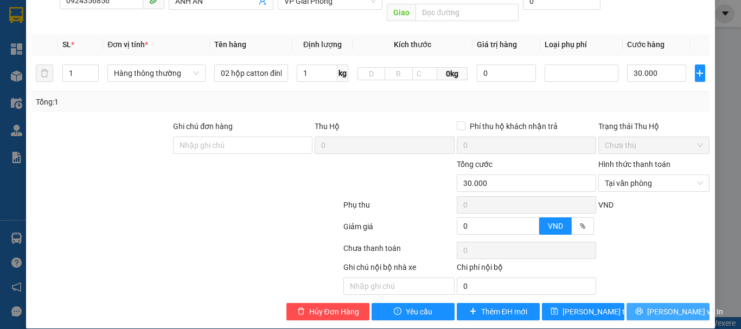
click at [654, 306] on span "Lưu và In" at bounding box center [685, 312] width 76 height 12
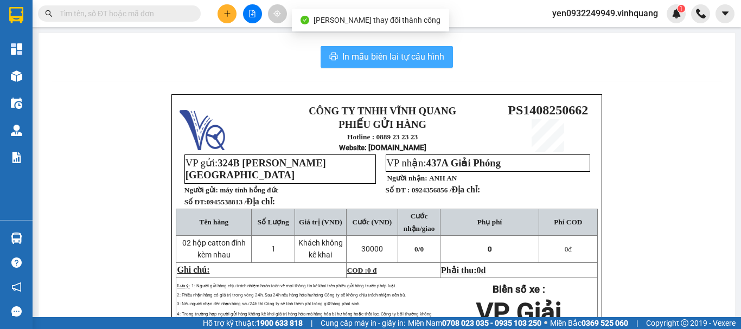
click at [372, 54] on span "In mẫu biên lai tự cấu hình" at bounding box center [393, 57] width 102 height 14
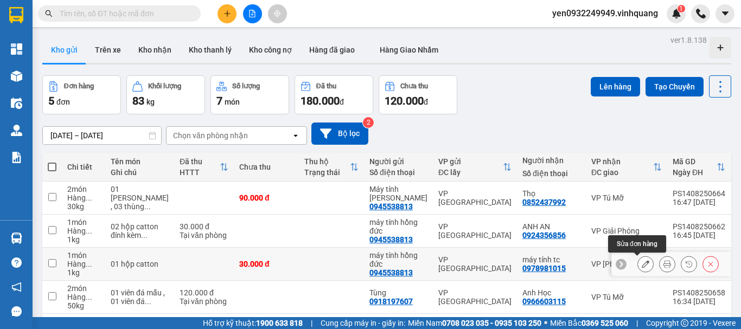
click at [642, 266] on icon at bounding box center [646, 264] width 8 height 8
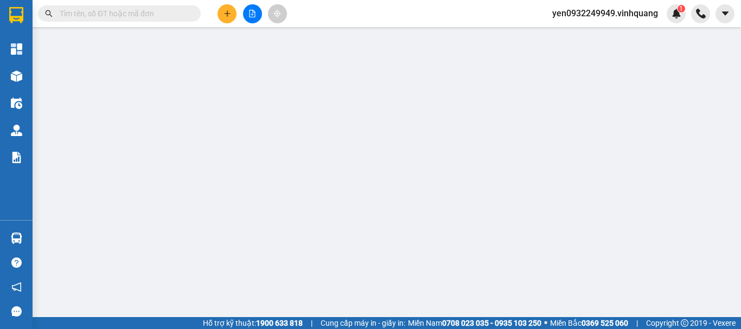
type input "0945538813"
type input "máy tính hồng đức"
type input "0978981015"
type input "máy tính tc"
type input "30.000"
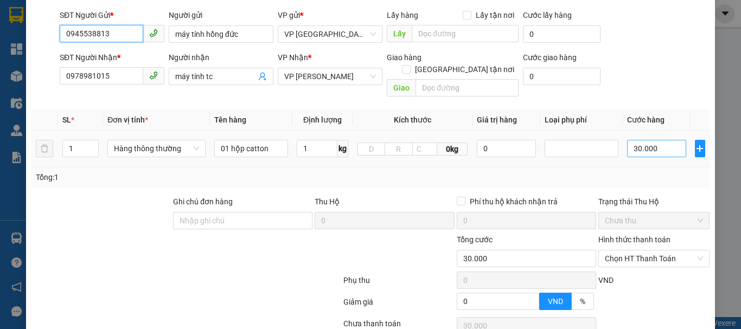
scroll to position [109, 0]
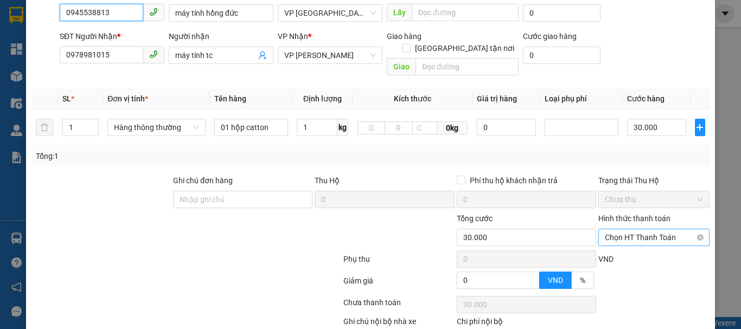
click at [678, 230] on span "Chọn HT Thanh Toán" at bounding box center [654, 238] width 98 height 16
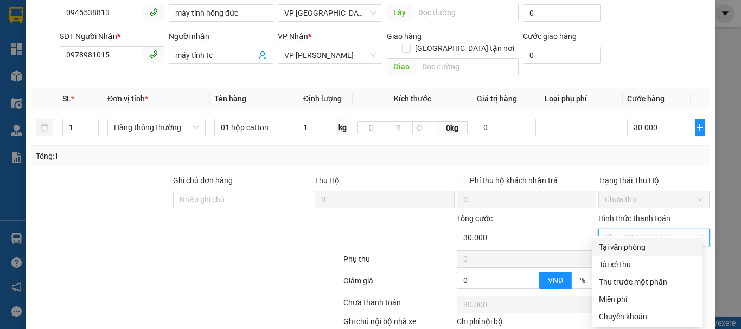
click at [647, 249] on div "Tại văn phòng" at bounding box center [647, 247] width 97 height 12
type input "0"
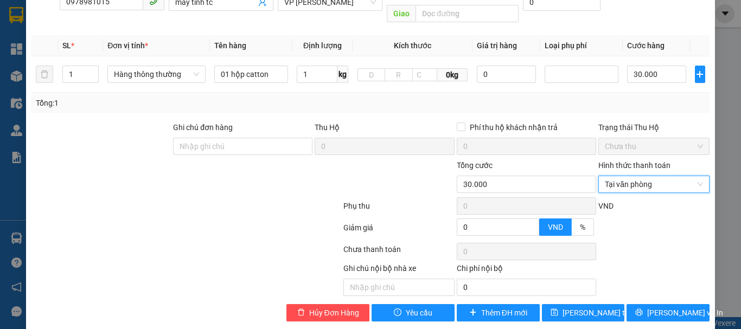
scroll to position [163, 0]
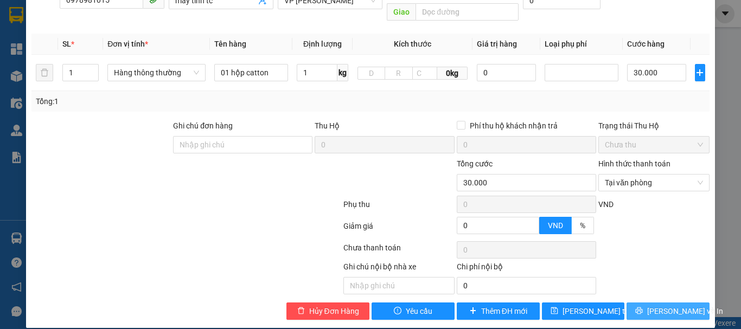
click at [667, 305] on span "Lưu và In" at bounding box center [685, 311] width 76 height 12
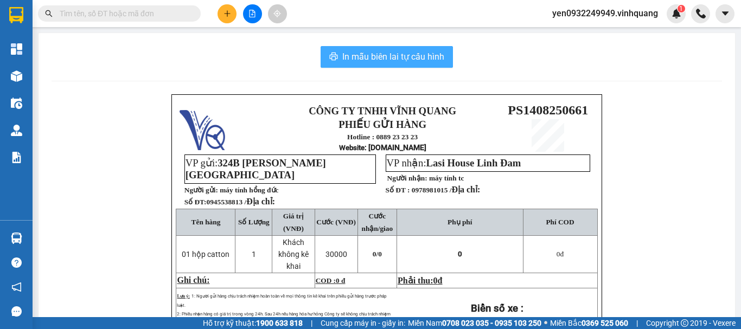
click at [398, 57] on span "In mẫu biên lai tự cấu hình" at bounding box center [393, 57] width 102 height 14
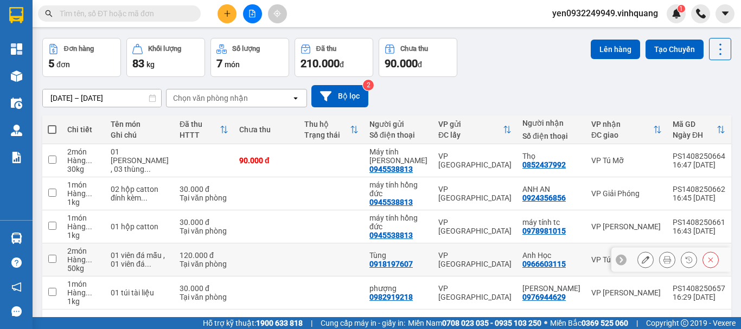
scroll to position [79, 0]
